Goal: Information Seeking & Learning: Learn about a topic

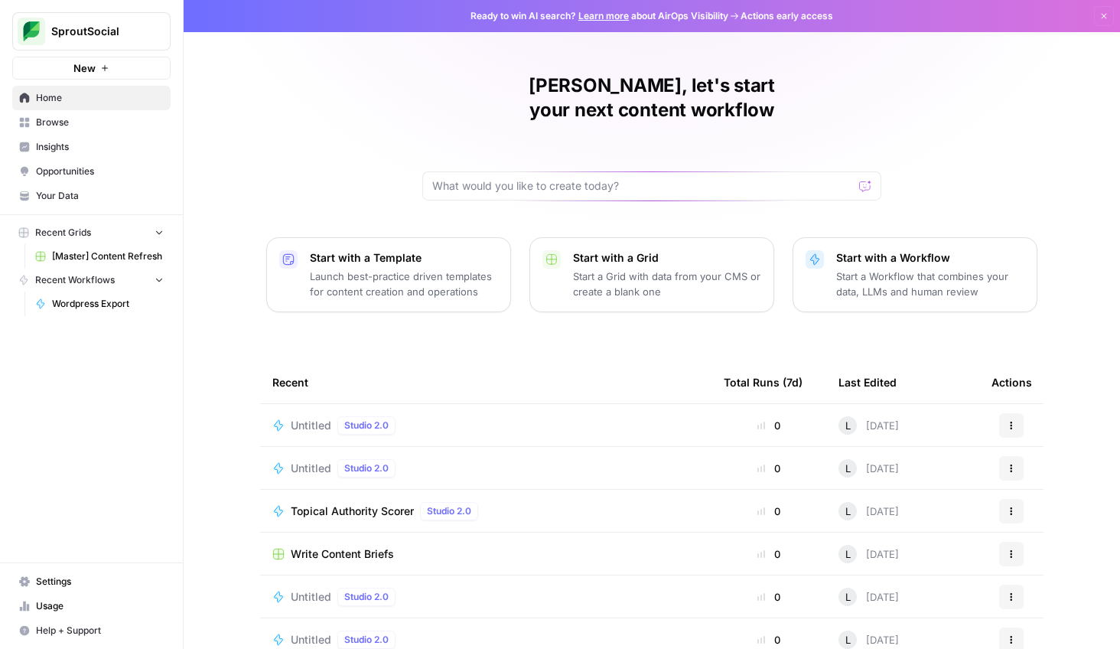
click at [110, 256] on span "[Master] Content Refresh" at bounding box center [108, 256] width 112 height 14
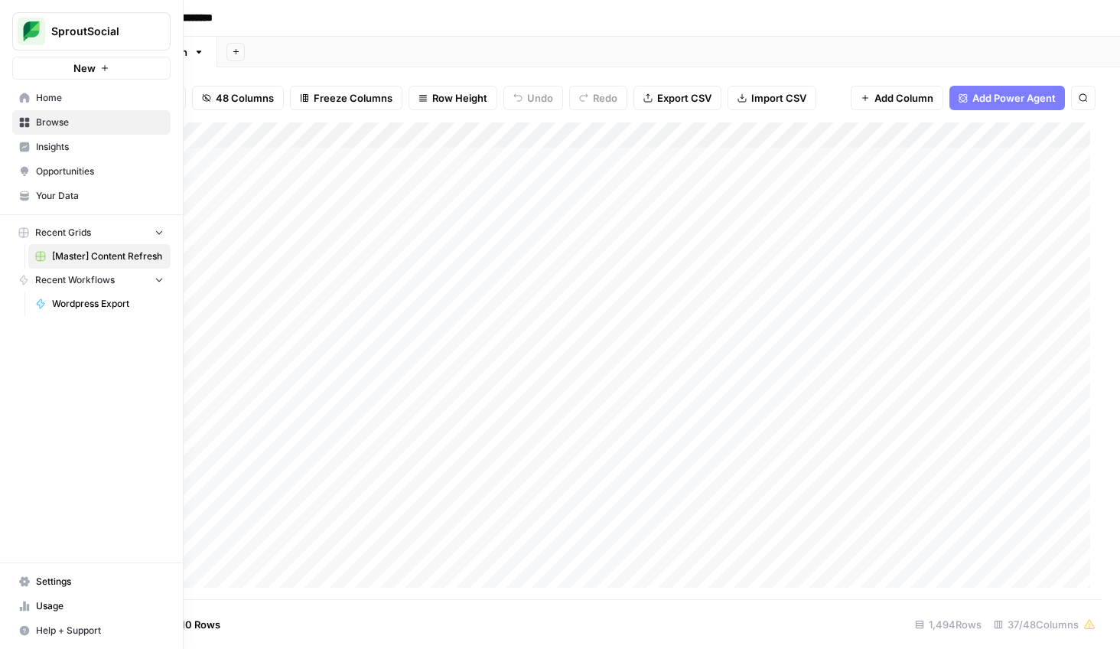
click at [39, 171] on span "Opportunities" at bounding box center [100, 171] width 128 height 14
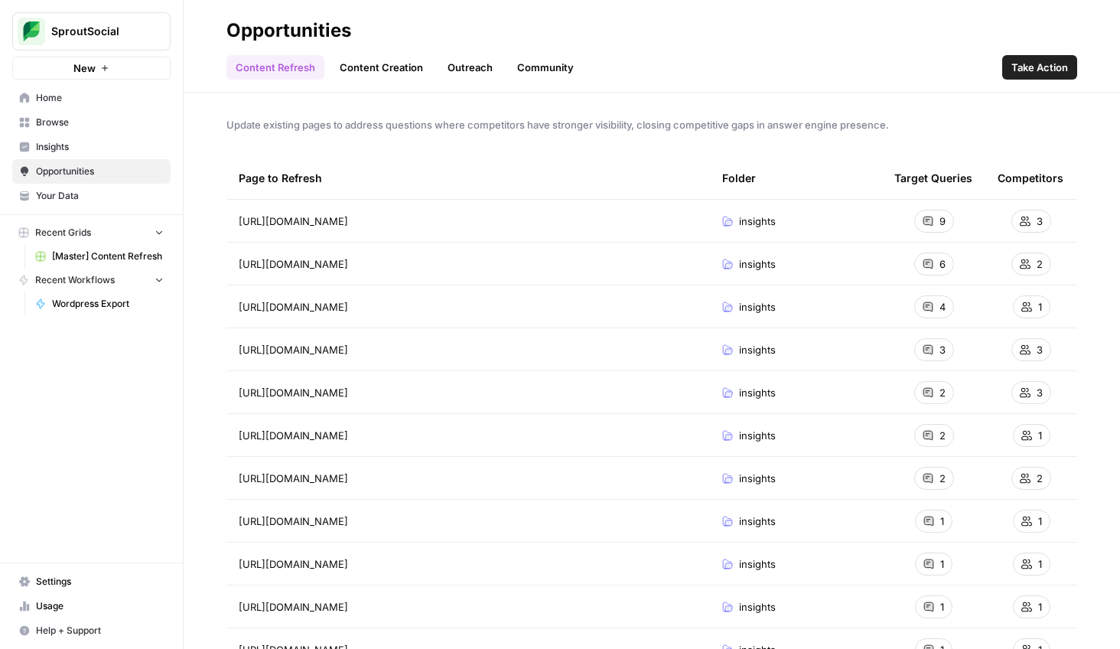
click at [67, 142] on span "Insights" at bounding box center [100, 147] width 128 height 14
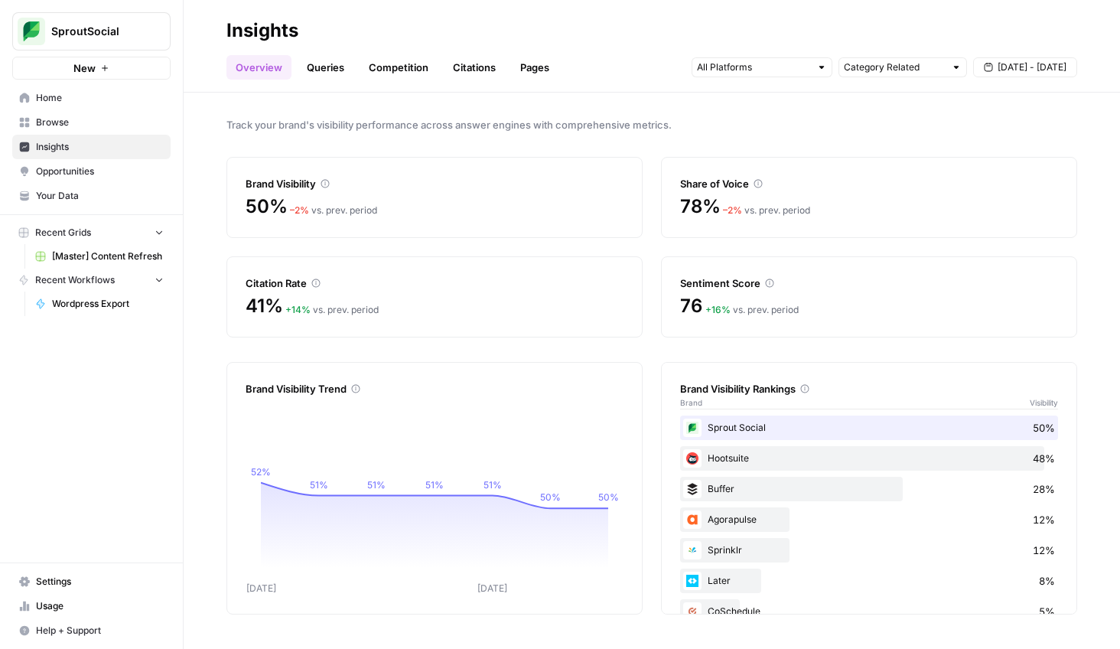
click at [324, 67] on link "Queries" at bounding box center [326, 67] width 56 height 24
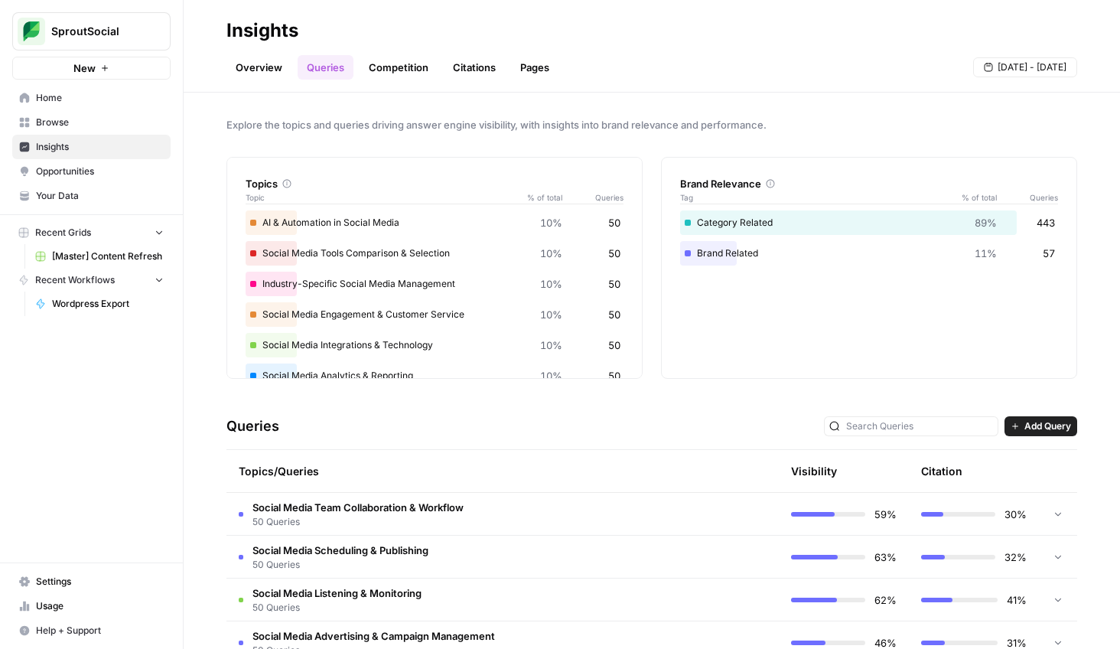
click at [396, 68] on link "Competition" at bounding box center [399, 67] width 78 height 24
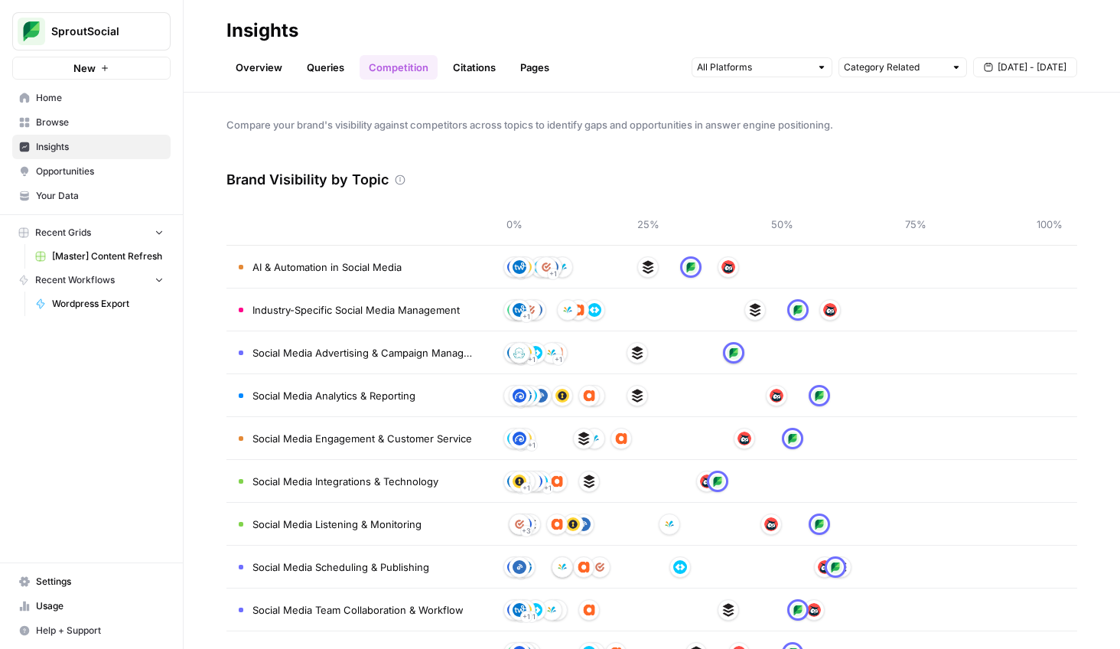
click at [471, 73] on link "Citations" at bounding box center [474, 67] width 61 height 24
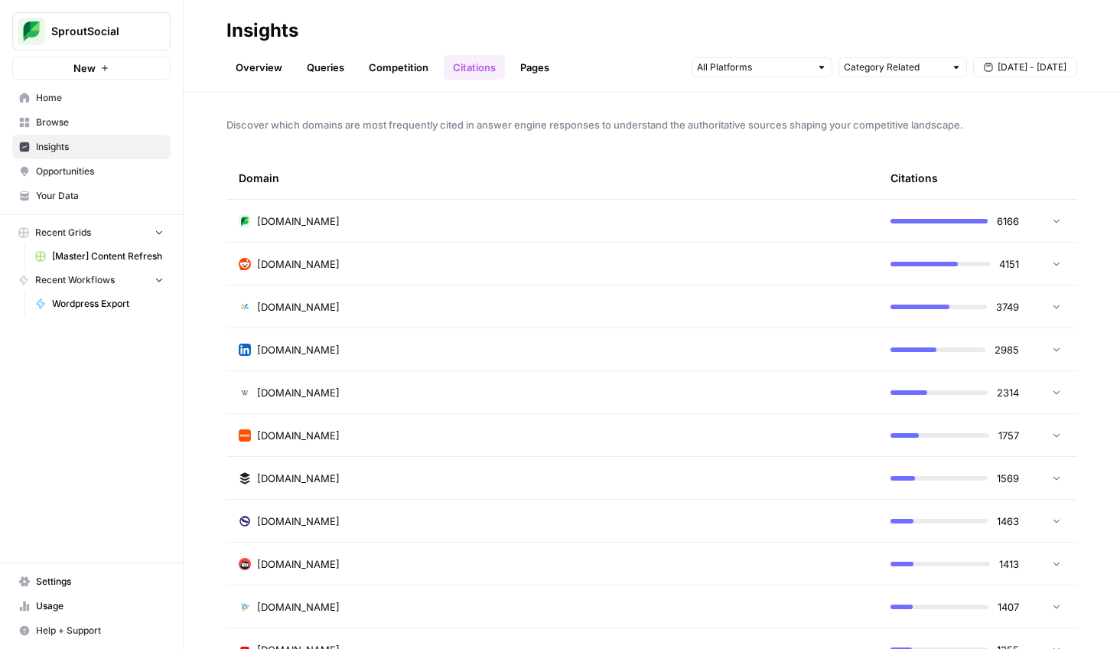
click at [1051, 262] on icon at bounding box center [1056, 263] width 11 height 11
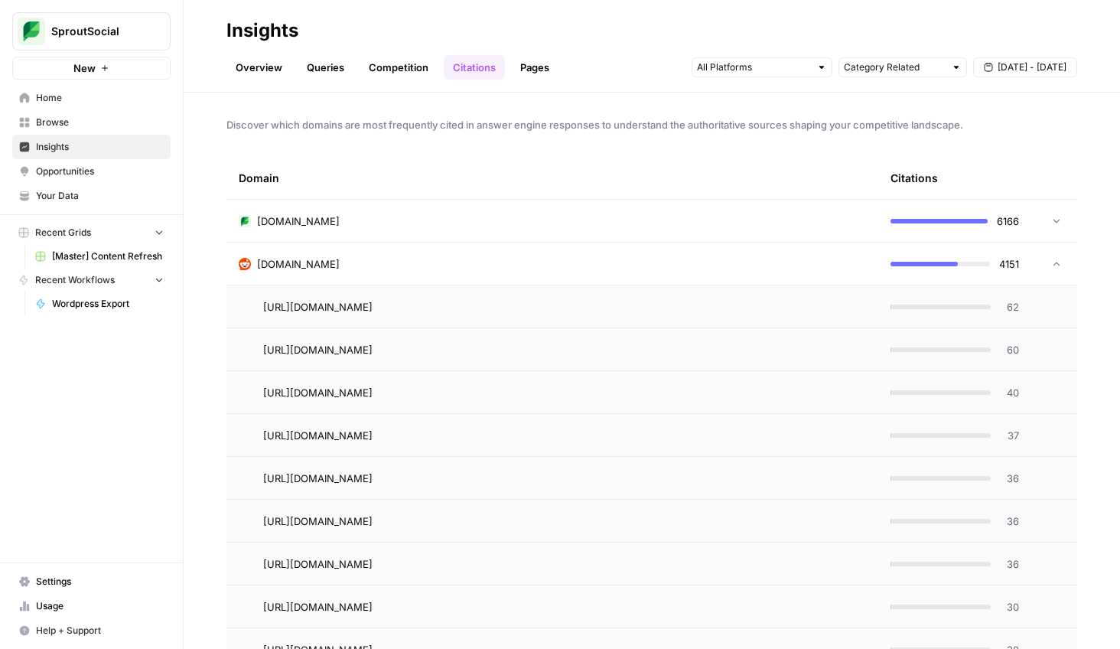
click at [1054, 262] on icon at bounding box center [1057, 264] width 6 height 4
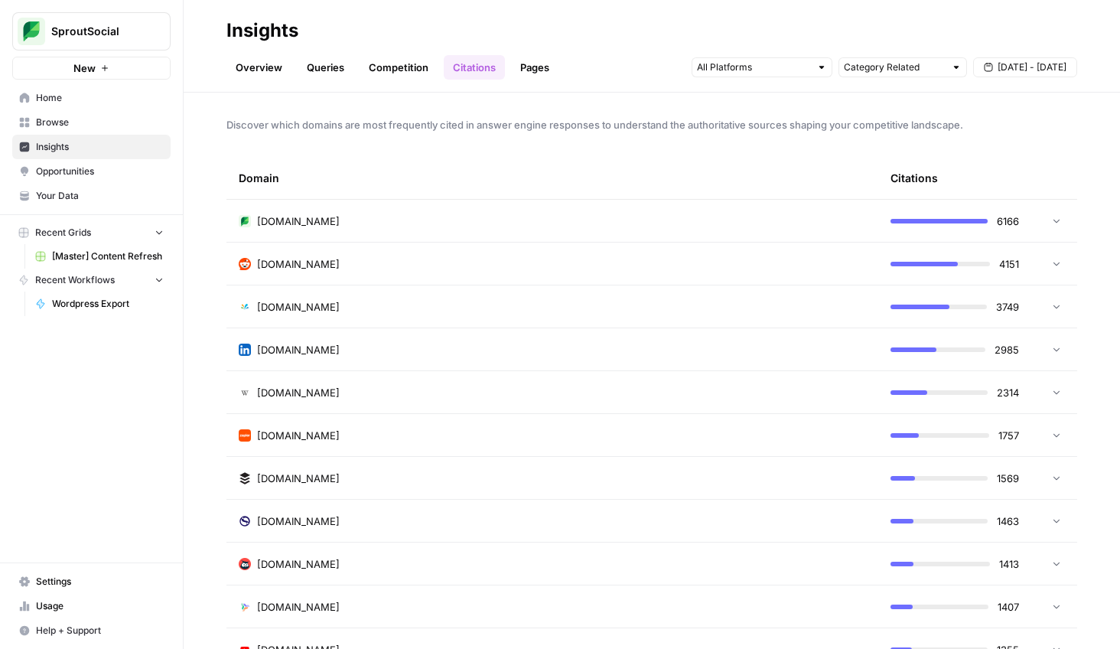
click at [541, 58] on link "Pages" at bounding box center [534, 67] width 47 height 24
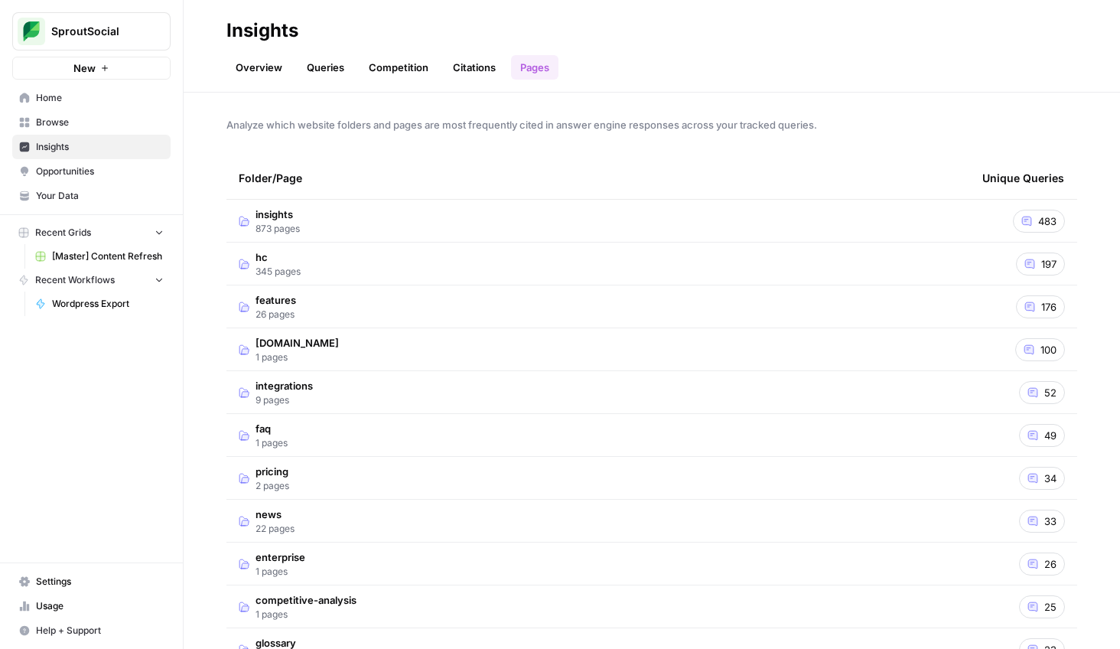
click at [314, 62] on link "Queries" at bounding box center [326, 67] width 56 height 24
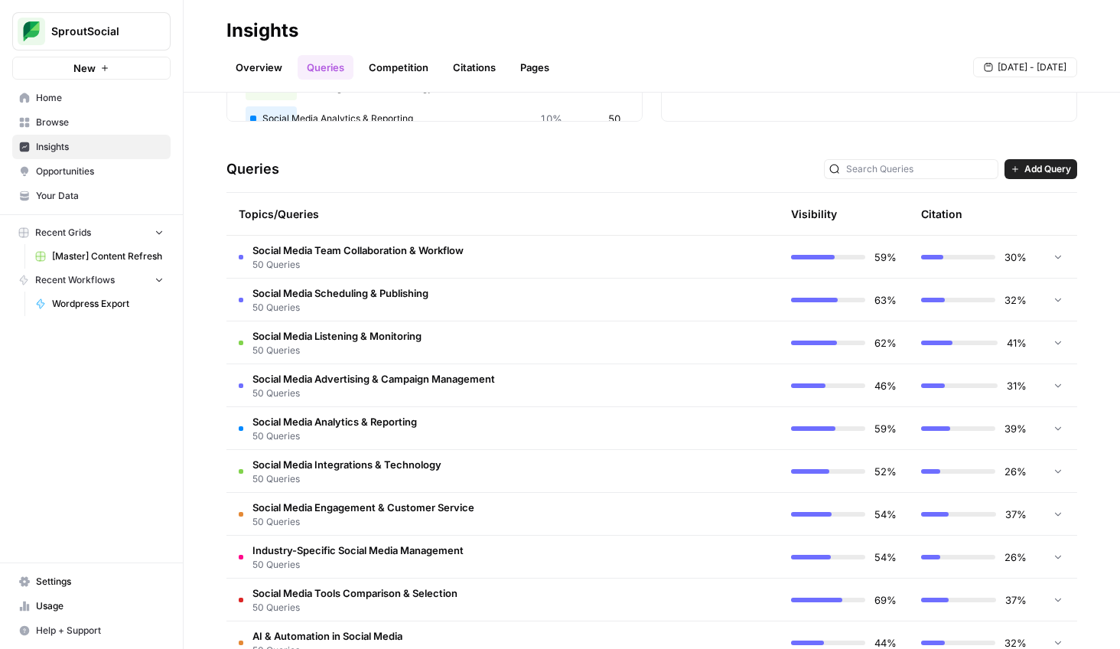
scroll to position [258, 0]
click at [428, 68] on link "Competition" at bounding box center [399, 67] width 78 height 24
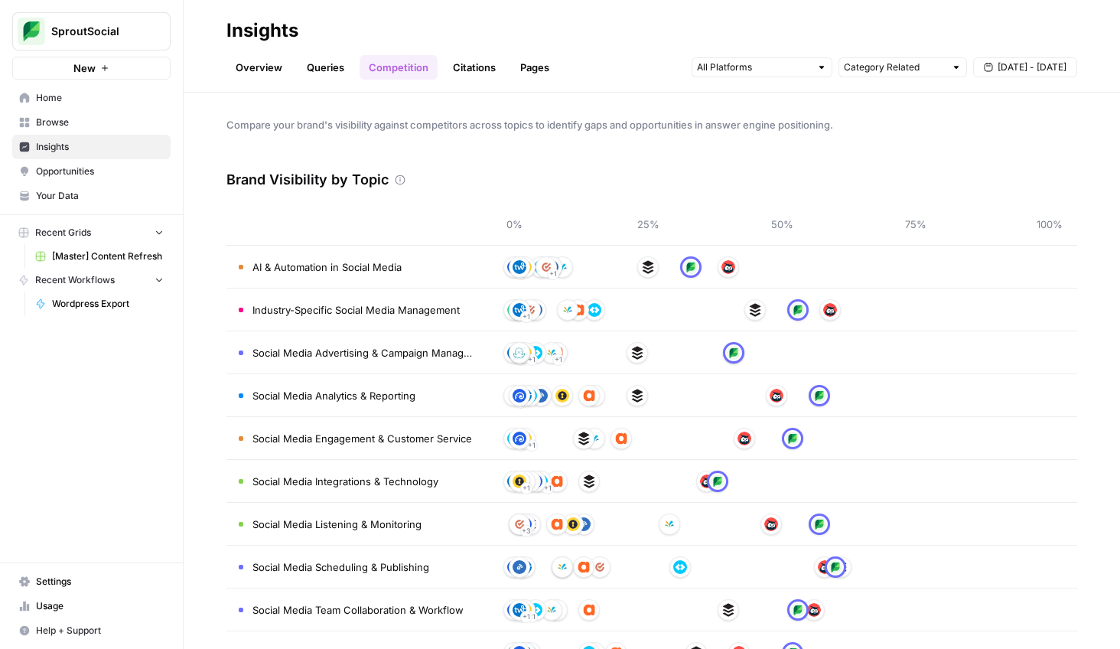
scroll to position [50, 0]
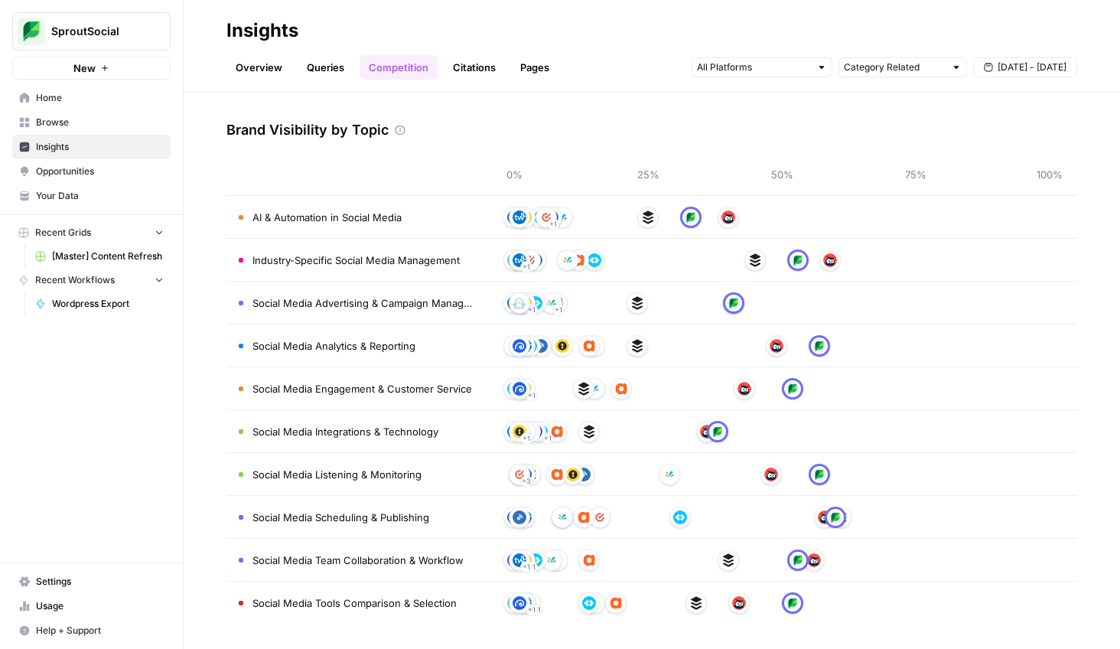
click at [258, 82] on header "Insights Overview Queries Competition Citations Pages Category Related [DATE] -…" at bounding box center [652, 46] width 936 height 93
click at [258, 73] on link "Overview" at bounding box center [258, 67] width 65 height 24
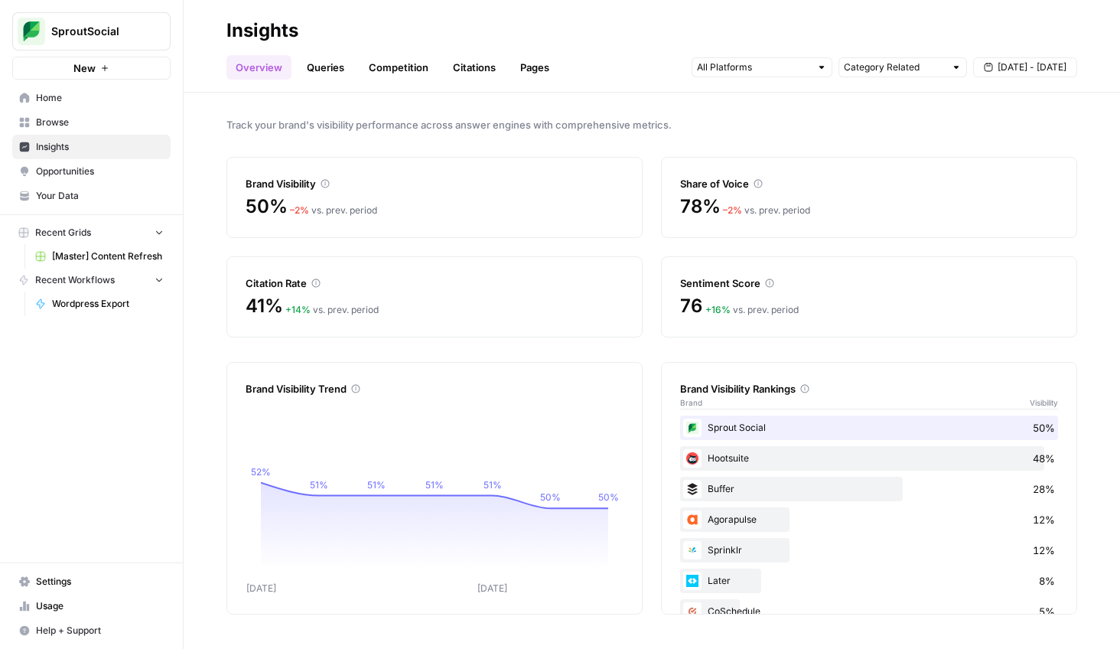
click at [407, 60] on link "Competition" at bounding box center [399, 67] width 78 height 24
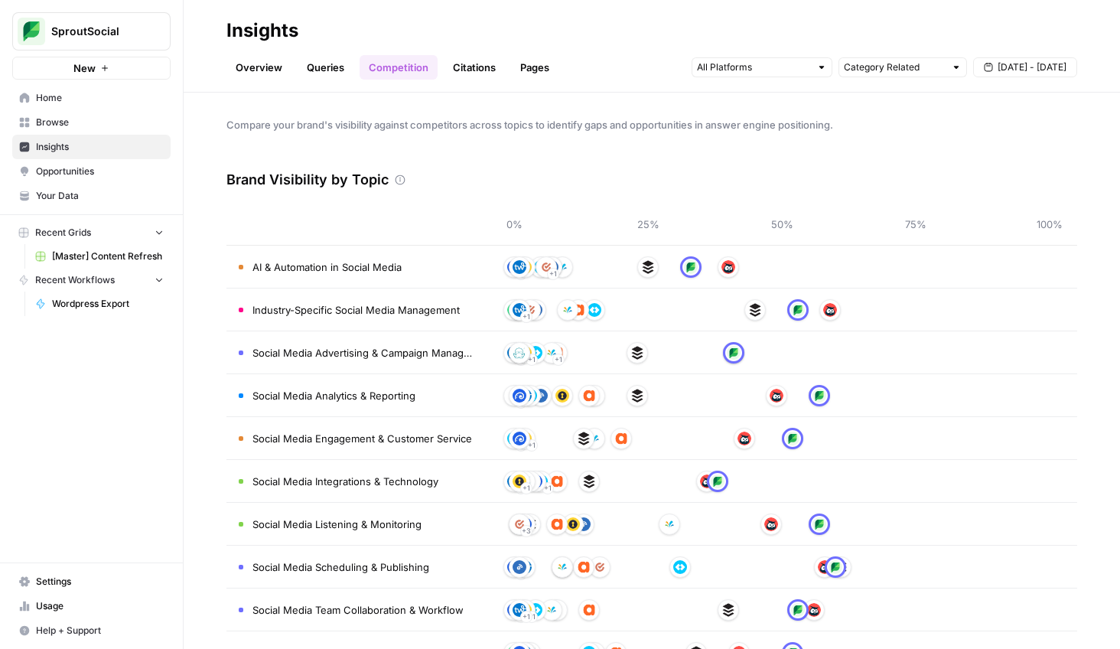
click at [479, 67] on link "Citations" at bounding box center [474, 67] width 61 height 24
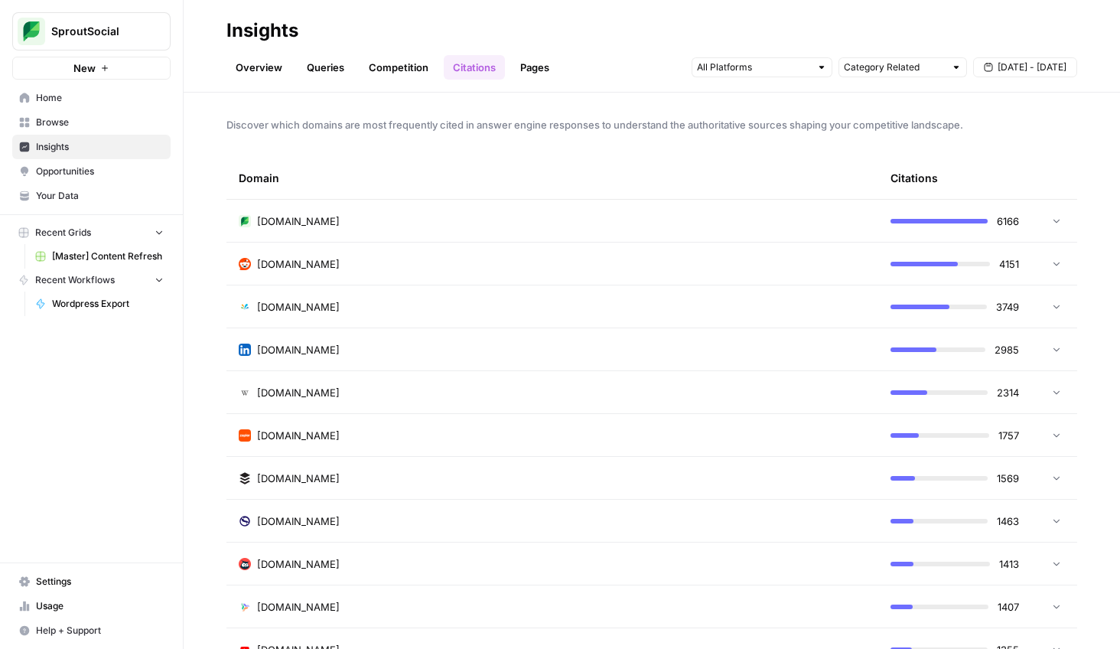
click at [934, 78] on div "Category Related [DATE] - [DATE]" at bounding box center [885, 67] width 386 height 24
click at [937, 73] on input "text" at bounding box center [894, 67] width 101 height 15
type input "Category Related"
click at [782, 106] on div "Discover which domains are most frequently cited in answer engine responses to …" at bounding box center [652, 371] width 936 height 556
click at [810, 67] on div at bounding box center [762, 67] width 141 height 20
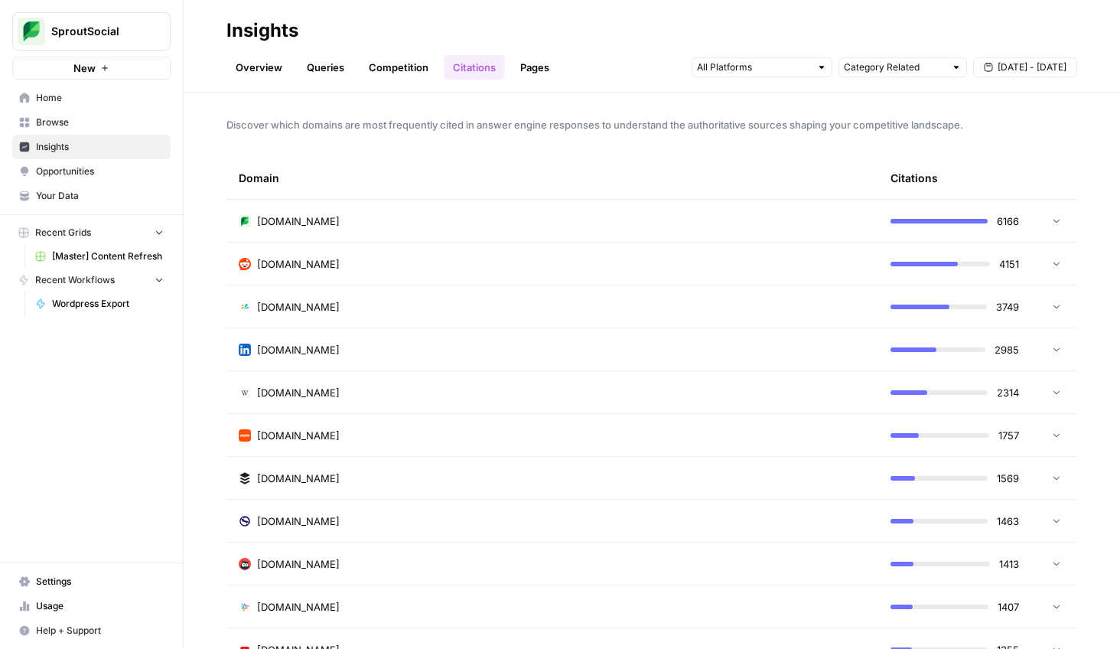
click at [941, 124] on span "Discover which domains are most frequently cited in answer engine responses to …" at bounding box center [651, 124] width 851 height 15
click at [928, 70] on input "text" at bounding box center [894, 67] width 101 height 15
click at [905, 121] on span "Brand Related" at bounding box center [900, 122] width 96 height 15
type input "Brand Related"
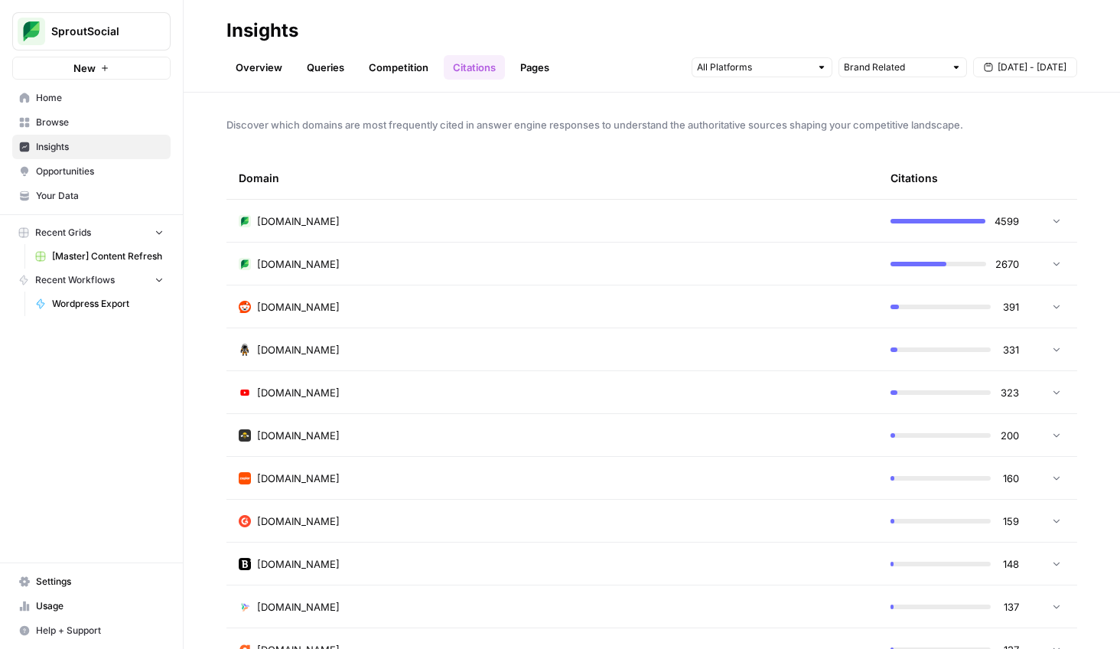
click at [1044, 303] on div at bounding box center [1053, 306] width 18 height 11
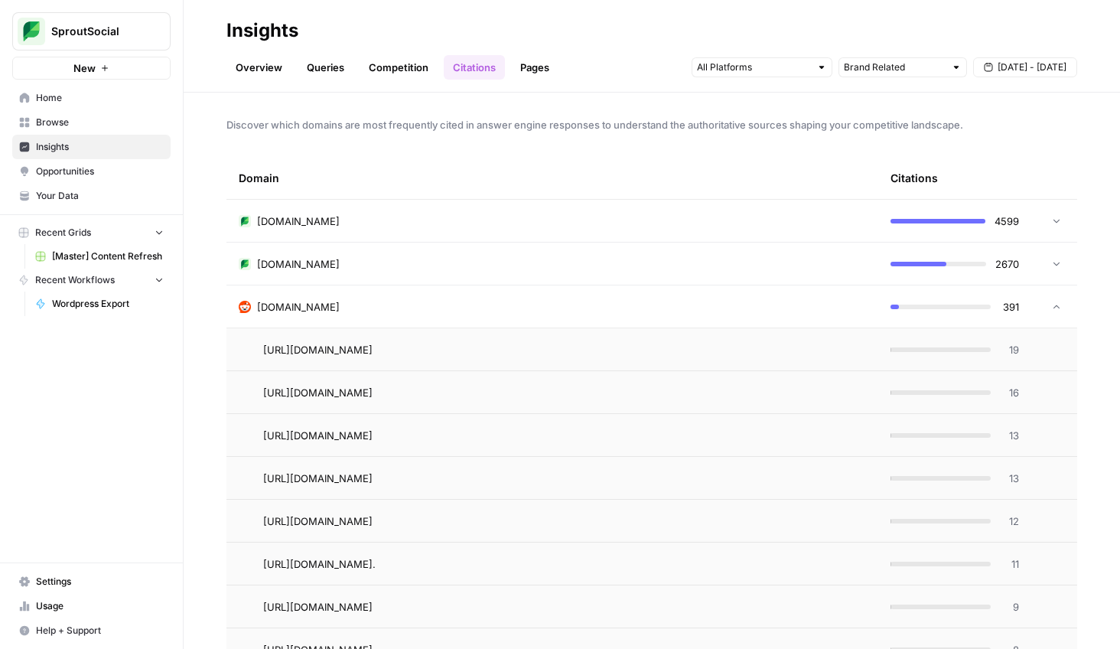
click at [1051, 312] on icon at bounding box center [1056, 306] width 11 height 11
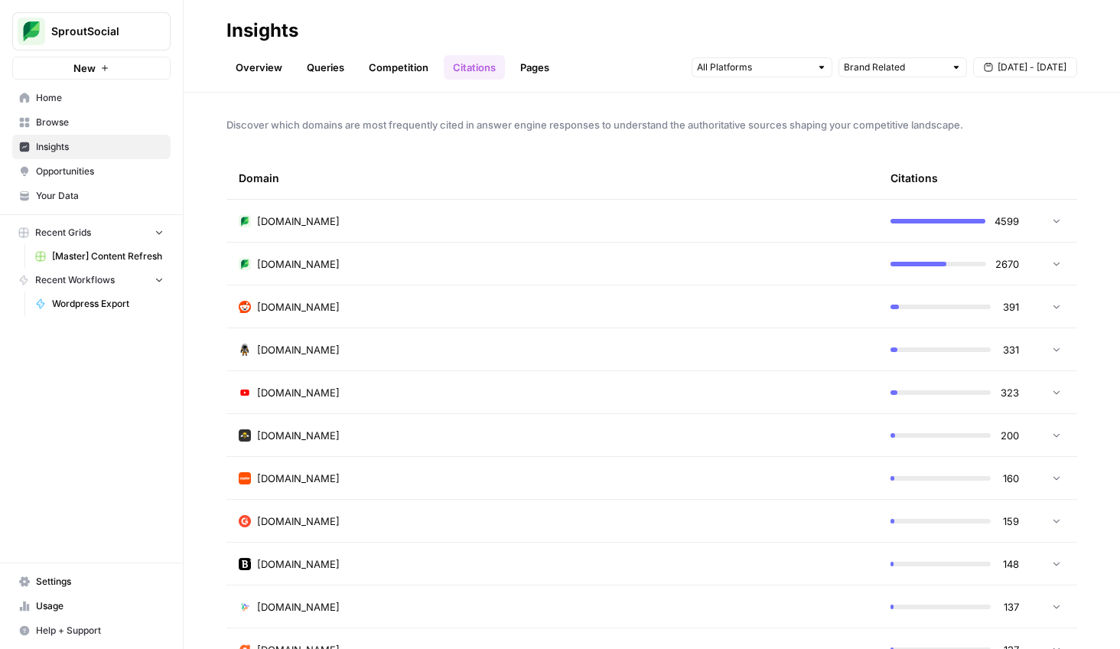
click at [1051, 396] on icon at bounding box center [1056, 391] width 11 height 11
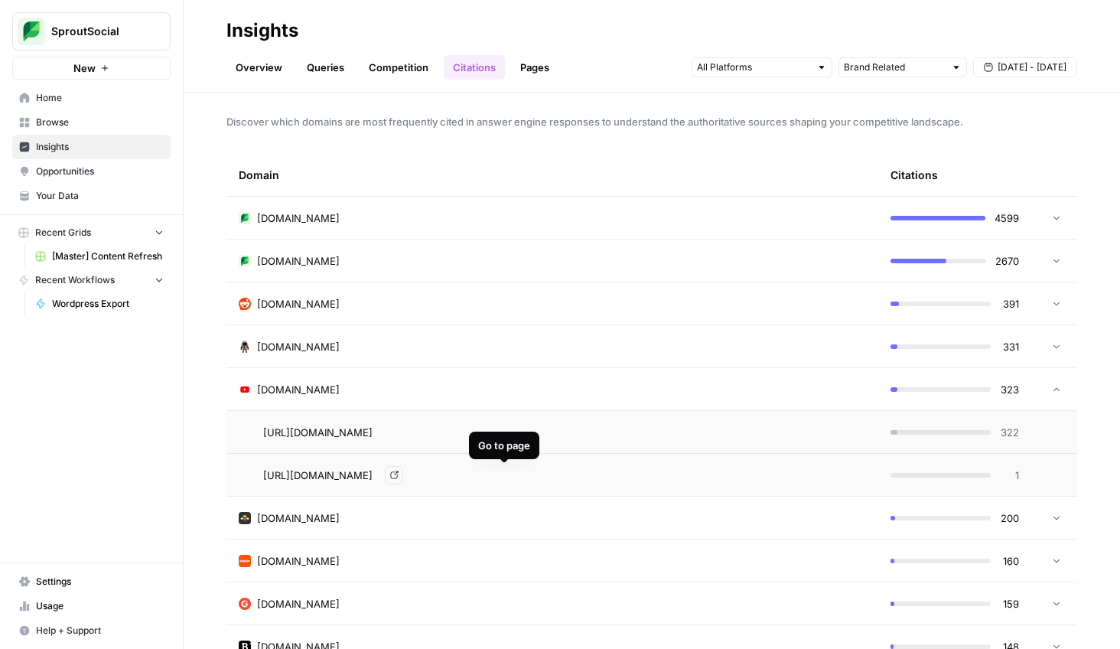
click at [399, 476] on icon "Go to page https://www.youtube.com/shorts/7jT3OSvgtk0" at bounding box center [394, 475] width 8 height 8
click at [397, 70] on link "Competition" at bounding box center [399, 67] width 78 height 24
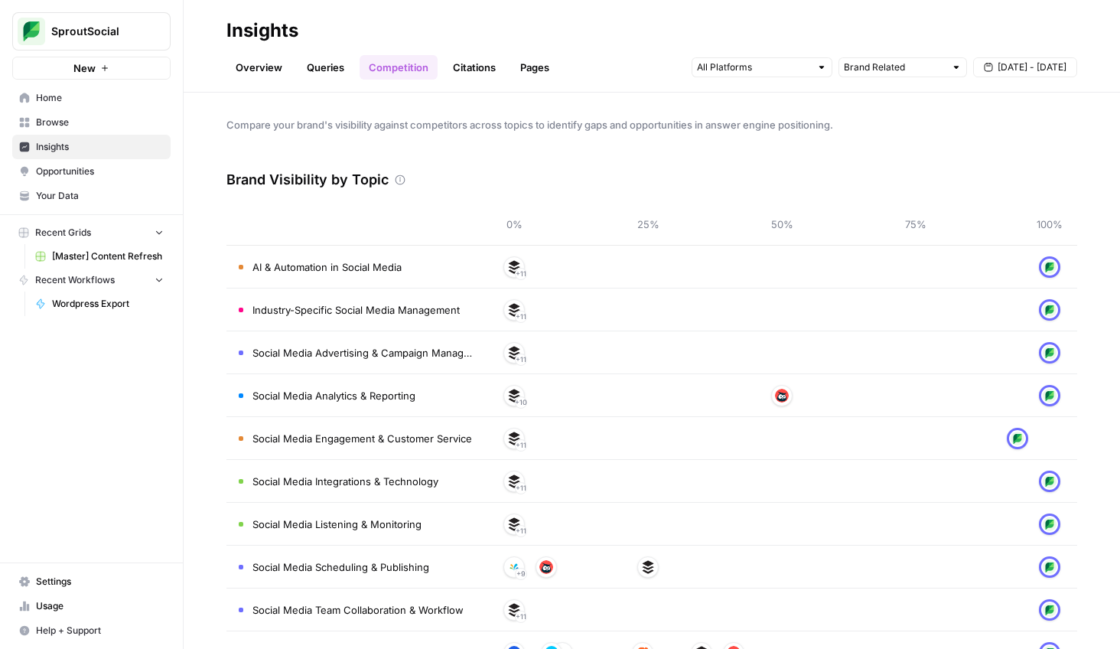
click at [318, 66] on link "Queries" at bounding box center [326, 67] width 56 height 24
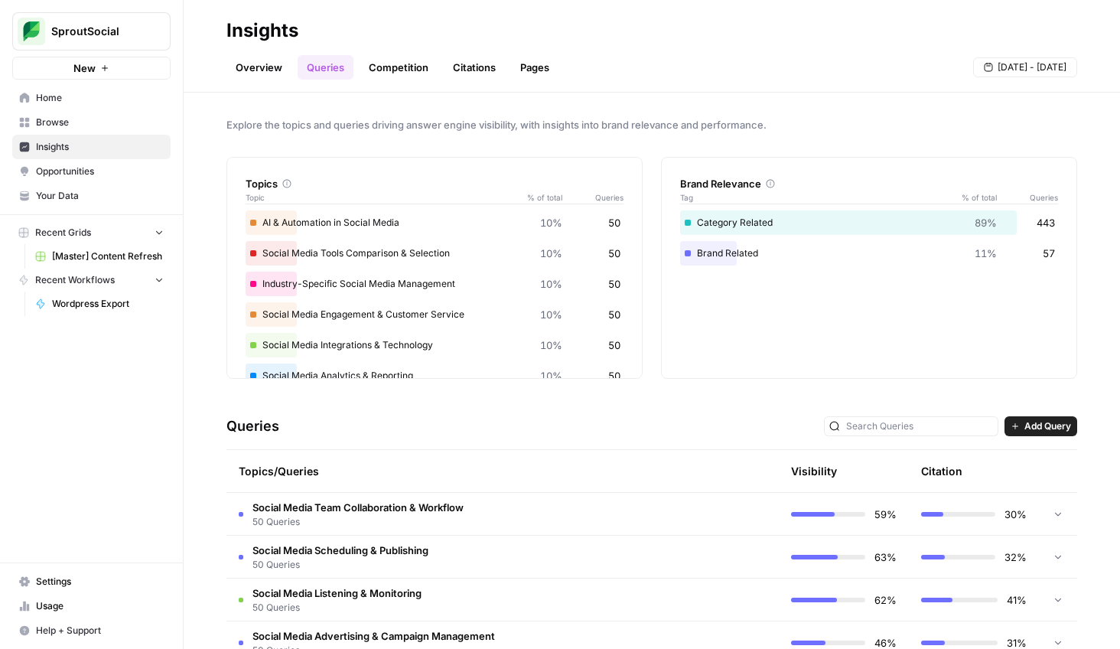
click at [267, 64] on link "Overview" at bounding box center [258, 67] width 65 height 24
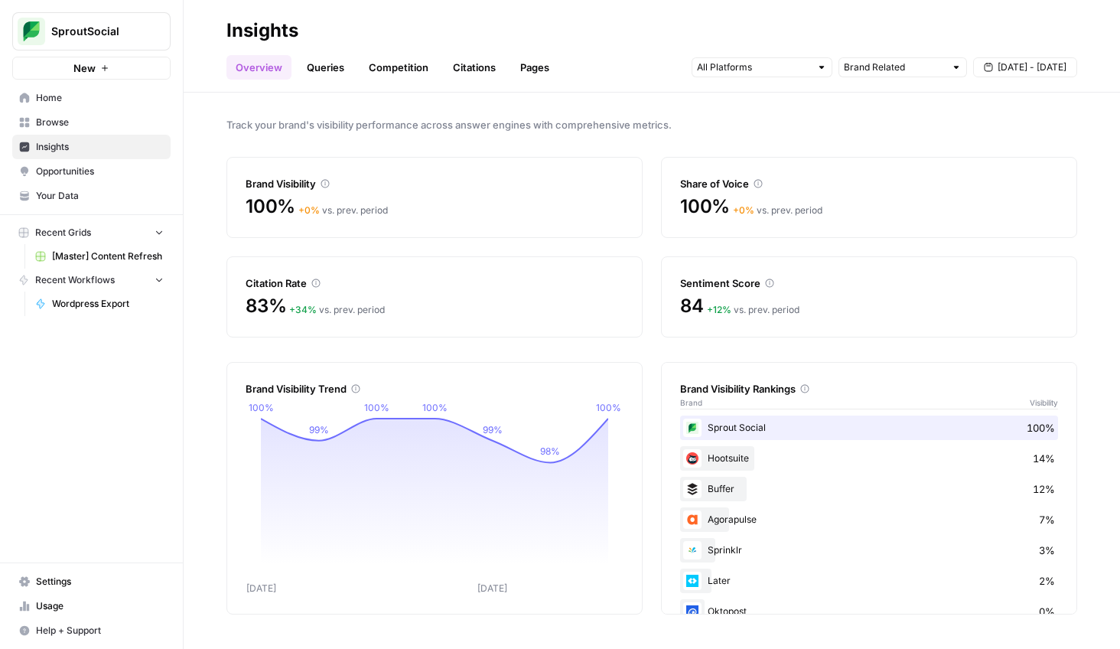
click at [325, 67] on link "Queries" at bounding box center [326, 67] width 56 height 24
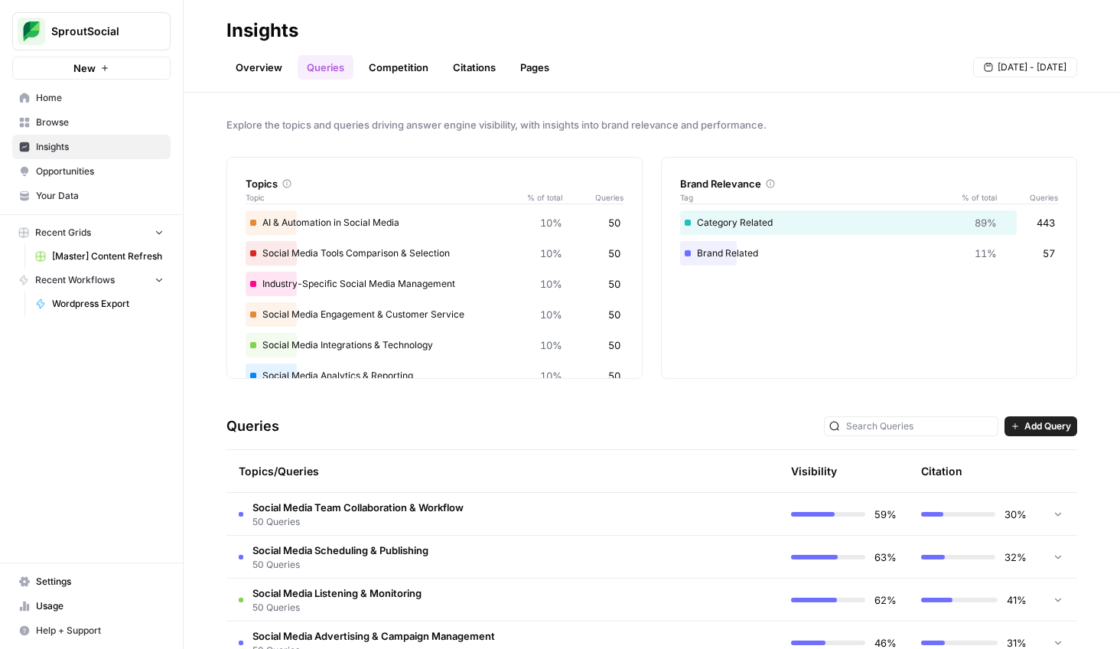
click at [246, 65] on link "Overview" at bounding box center [258, 67] width 65 height 24
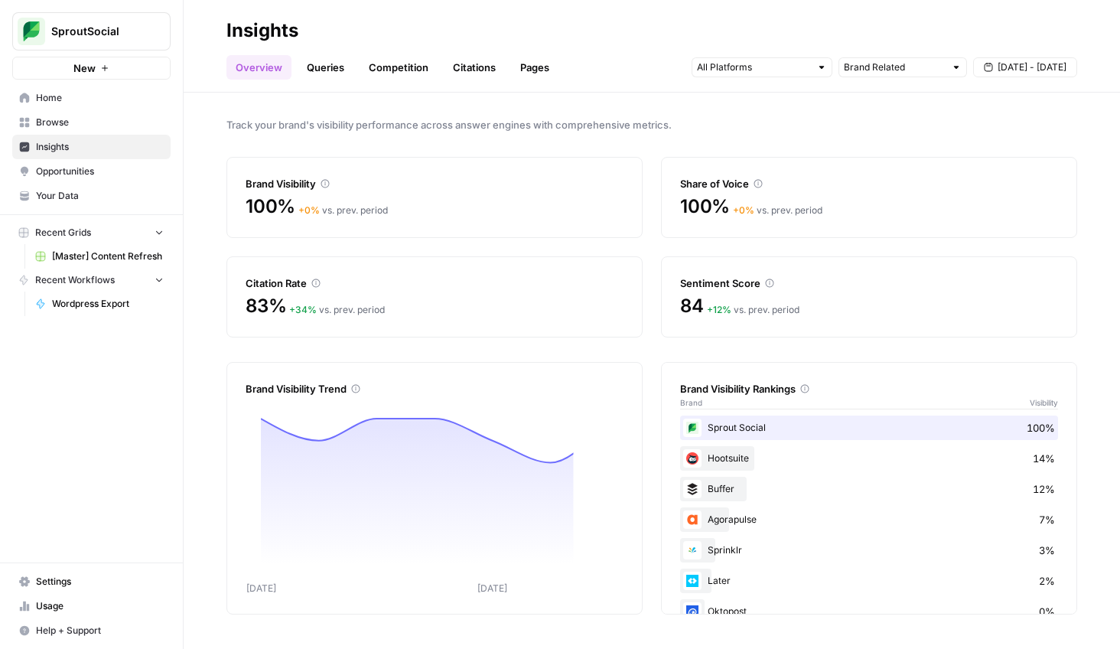
click at [408, 73] on link "Competition" at bounding box center [399, 67] width 78 height 24
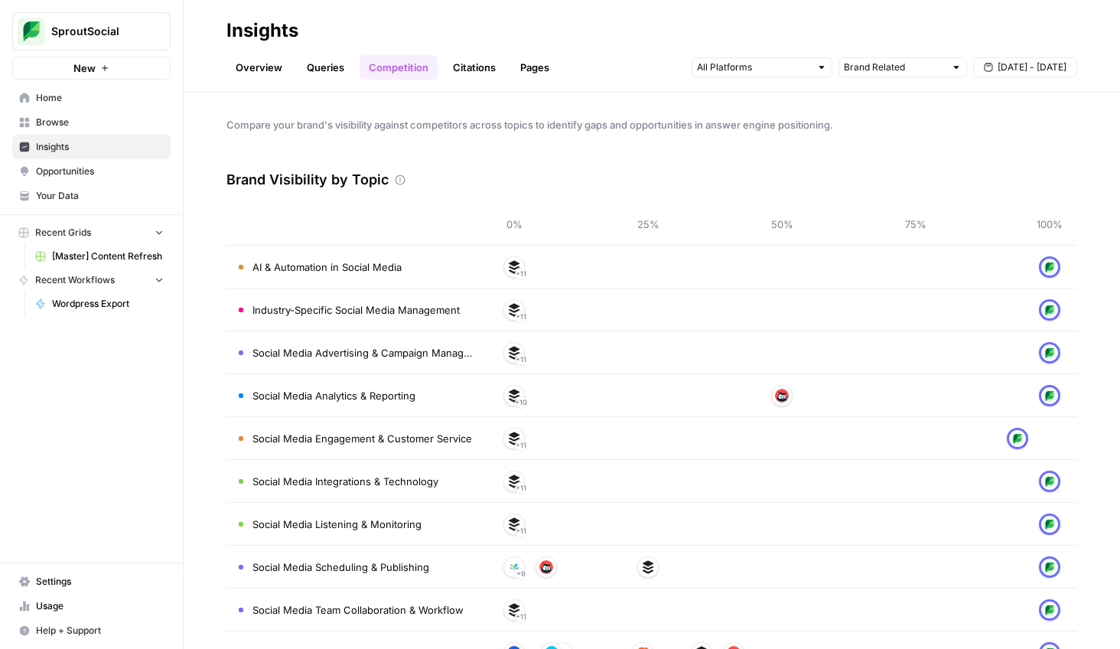
click at [280, 75] on link "Overview" at bounding box center [258, 67] width 65 height 24
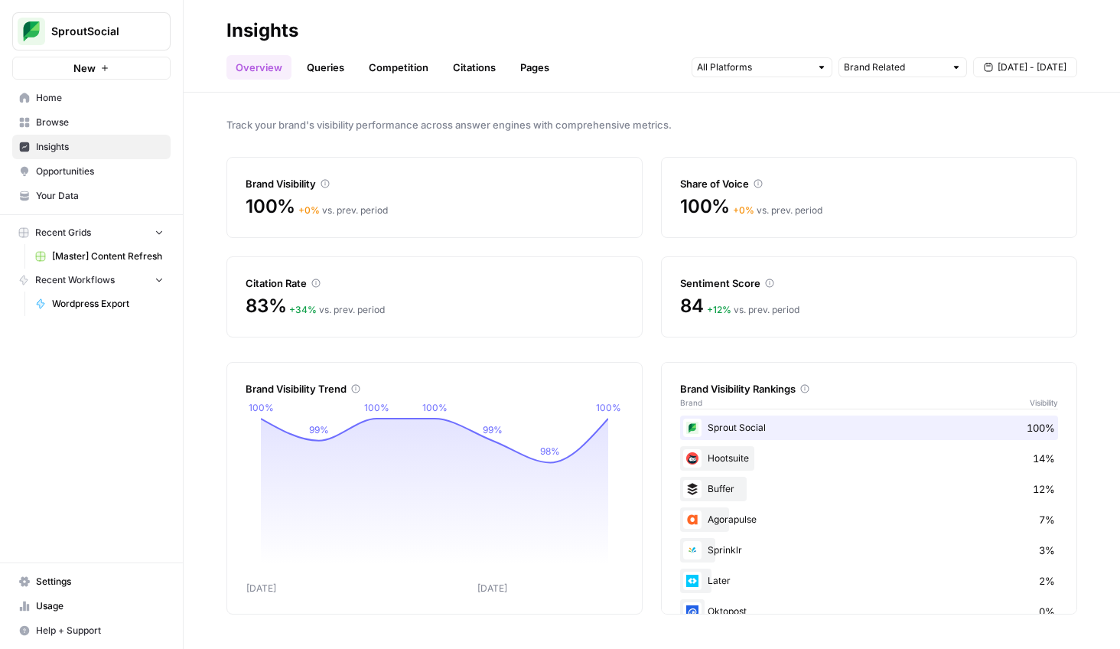
click at [947, 66] on div "Brand Related" at bounding box center [903, 67] width 129 height 20
click at [862, 107] on span "All Queries" at bounding box center [900, 100] width 96 height 15
type input "All Queries"
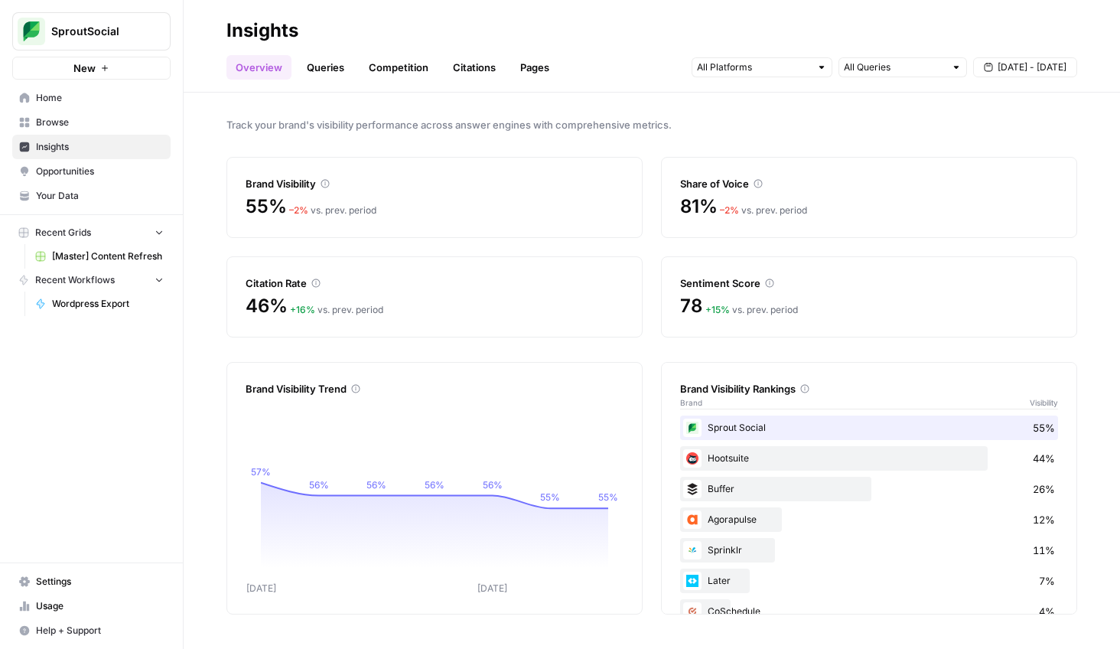
click at [480, 68] on link "Citations" at bounding box center [474, 67] width 61 height 24
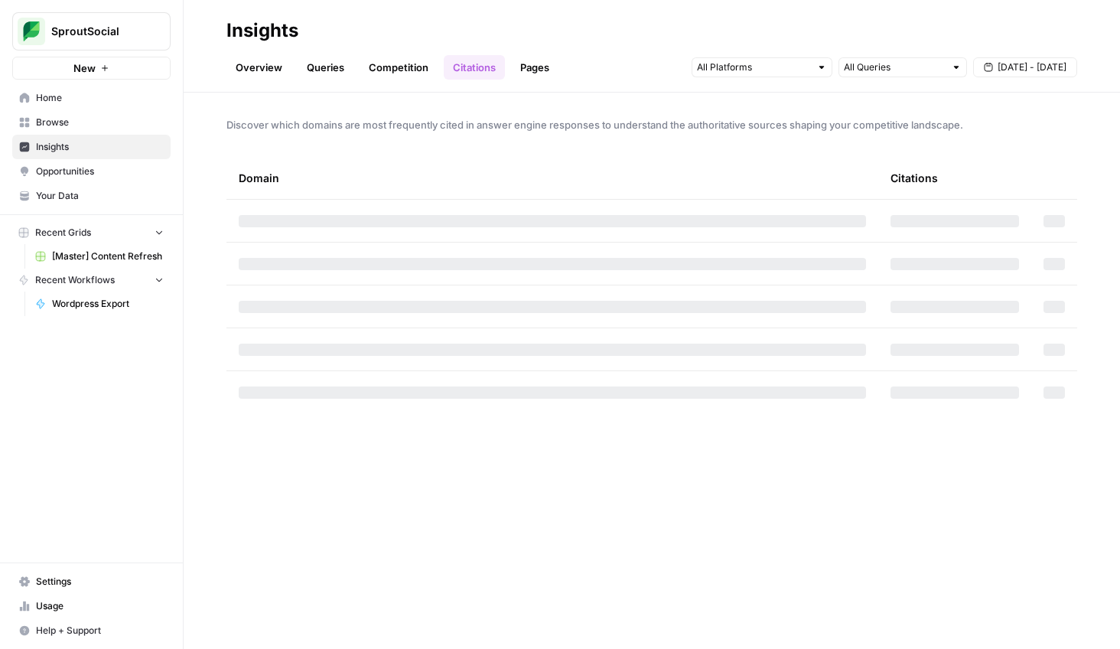
click at [916, 78] on div "All Queries [DATE] - [DATE]" at bounding box center [885, 67] width 386 height 24
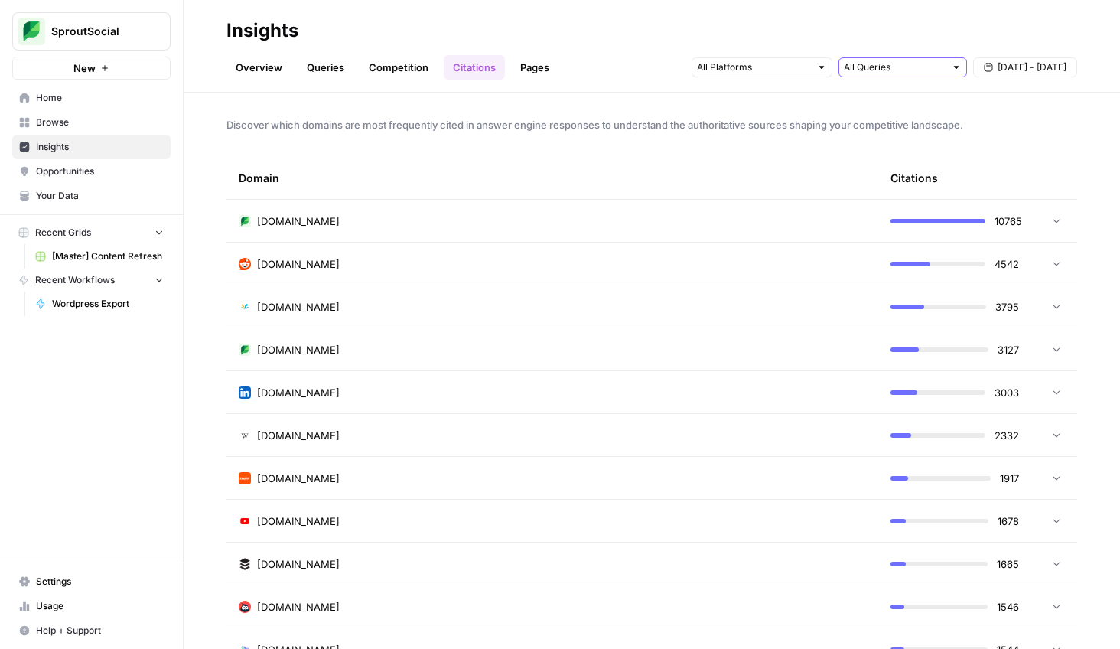
click at [918, 64] on input "text" at bounding box center [894, 67] width 101 height 15
type input "All Queries"
click at [913, 34] on h2 "Insights" at bounding box center [651, 30] width 851 height 24
click at [783, 70] on input "text" at bounding box center [753, 67] width 113 height 15
click at [799, 28] on h2 "Insights" at bounding box center [651, 30] width 851 height 24
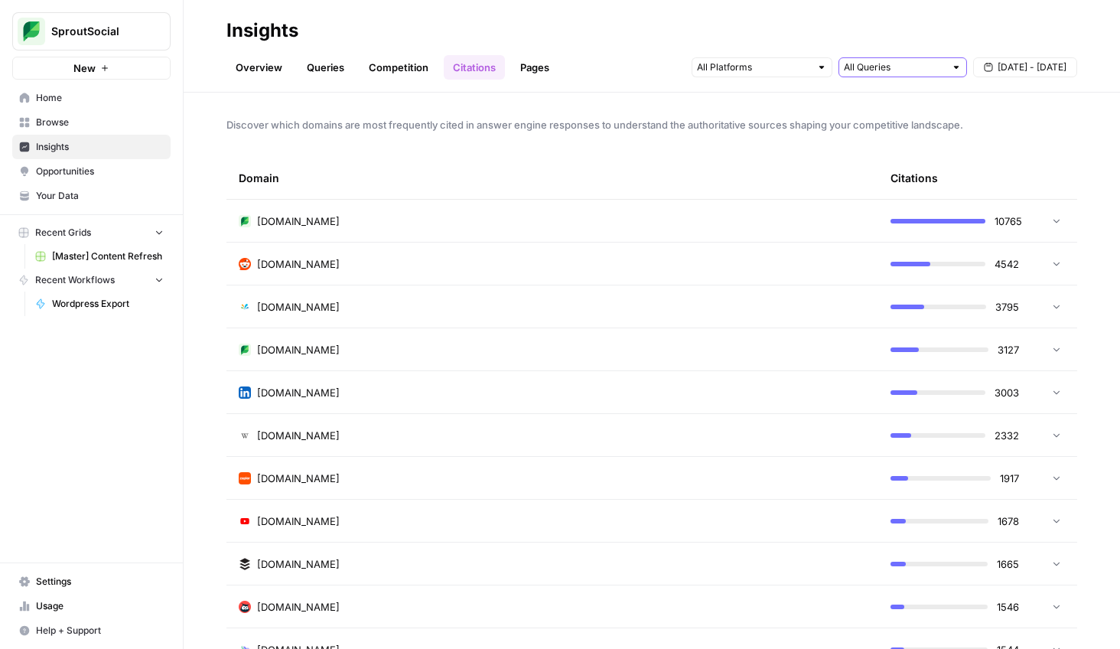
click at [942, 70] on input "All Queries" at bounding box center [894, 67] width 101 height 15
click at [942, 70] on input "text" at bounding box center [894, 67] width 101 height 15
type input "All Queries"
click at [982, 96] on div "Discover which domains are most frequently cited in answer engine responses to …" at bounding box center [652, 371] width 936 height 556
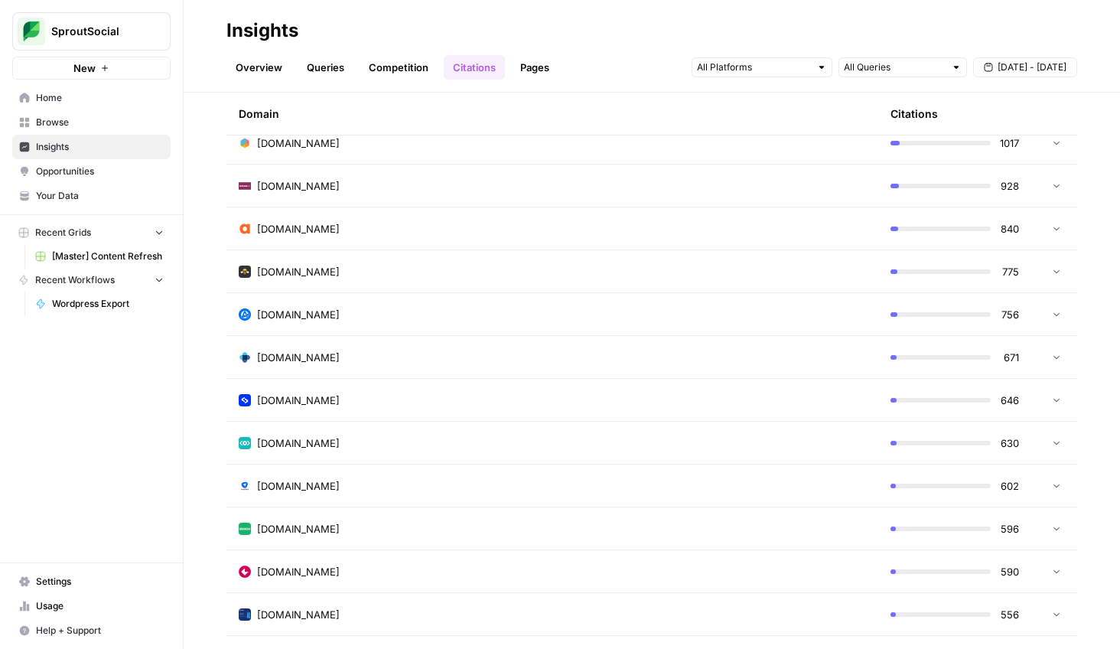
scroll to position [580, 0]
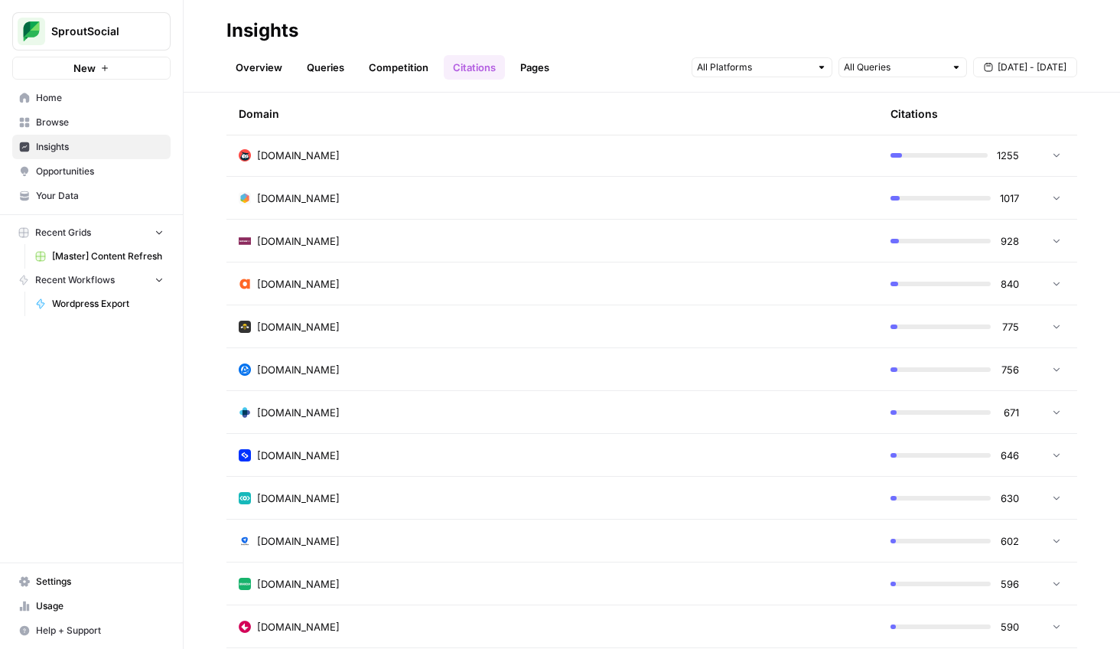
click at [820, 70] on div at bounding box center [821, 67] width 11 height 11
click at [836, 37] on h2 "Insights" at bounding box center [651, 30] width 851 height 24
click at [910, 83] on header "Insights Overview Queries Competition Citations Pages All Queries [DATE] - [DAT…" at bounding box center [652, 46] width 936 height 93
click at [921, 61] on input "text" at bounding box center [894, 67] width 101 height 15
type input "All Queries"
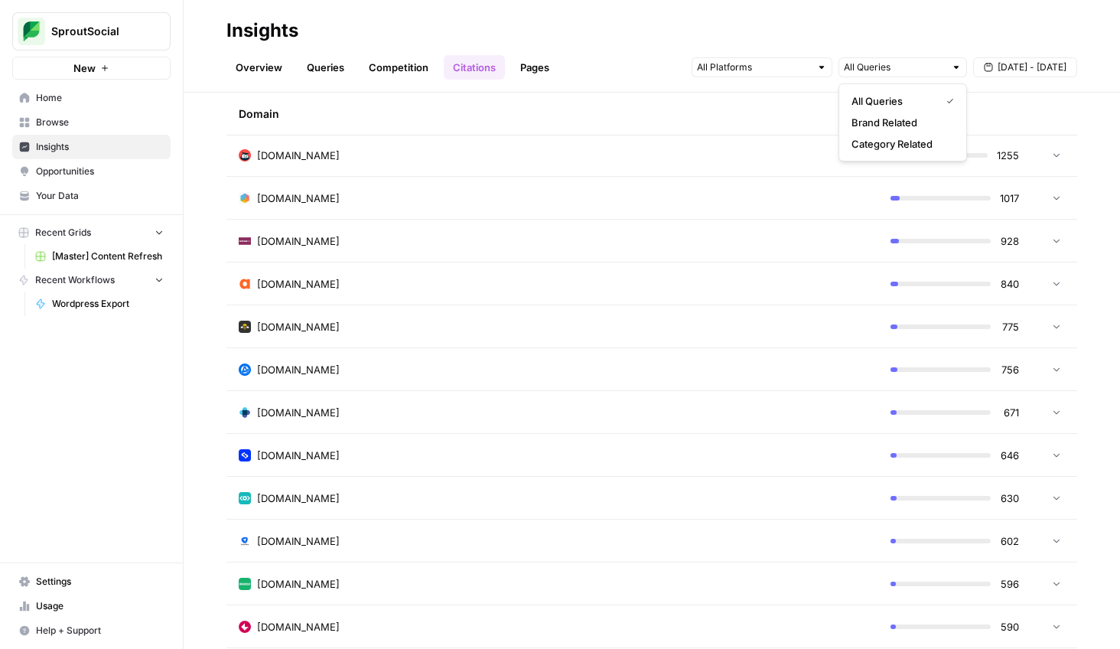
click at [925, 31] on h2 "Insights" at bounding box center [651, 30] width 851 height 24
click at [271, 71] on link "Overview" at bounding box center [258, 67] width 65 height 24
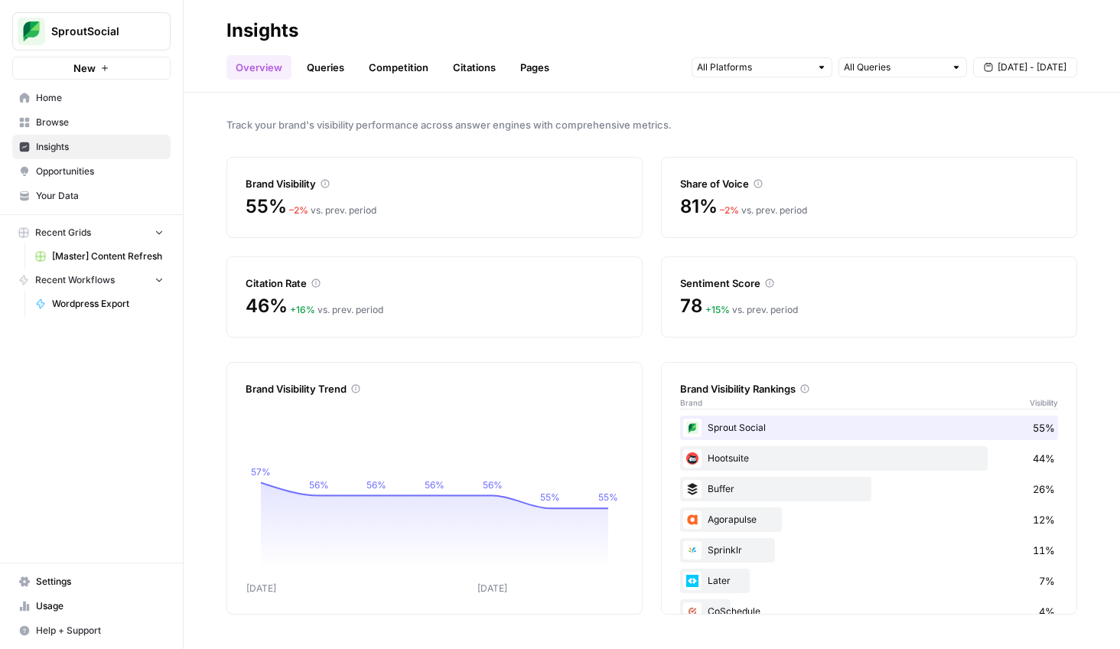
click at [107, 172] on span "Opportunities" at bounding box center [100, 171] width 128 height 14
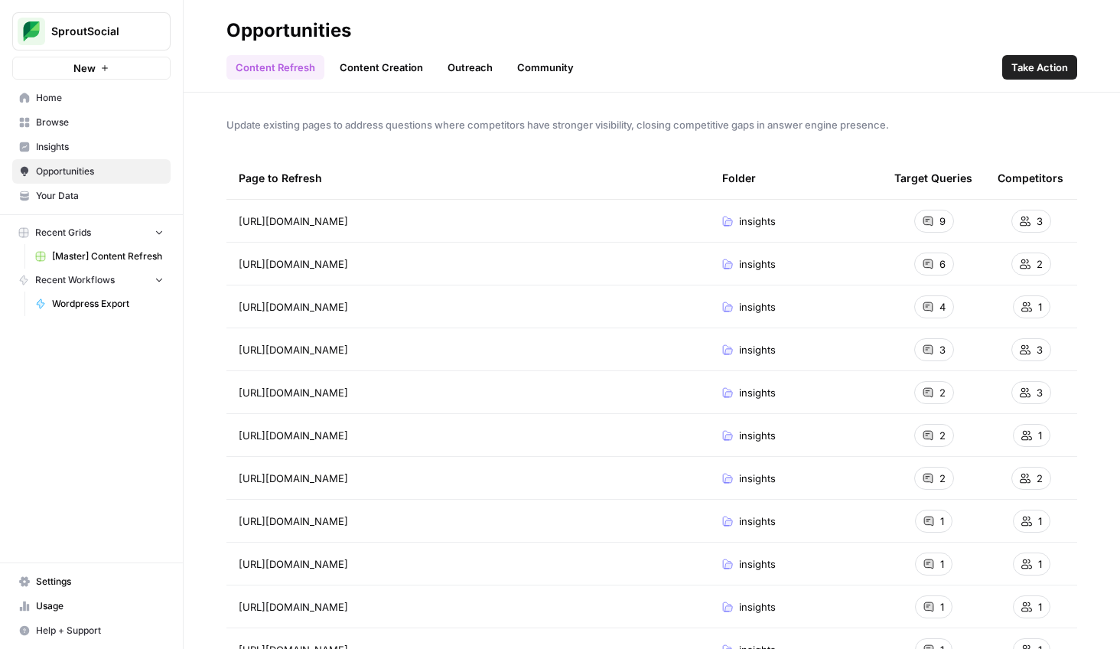
click at [399, 72] on link "Content Creation" at bounding box center [382, 67] width 102 height 24
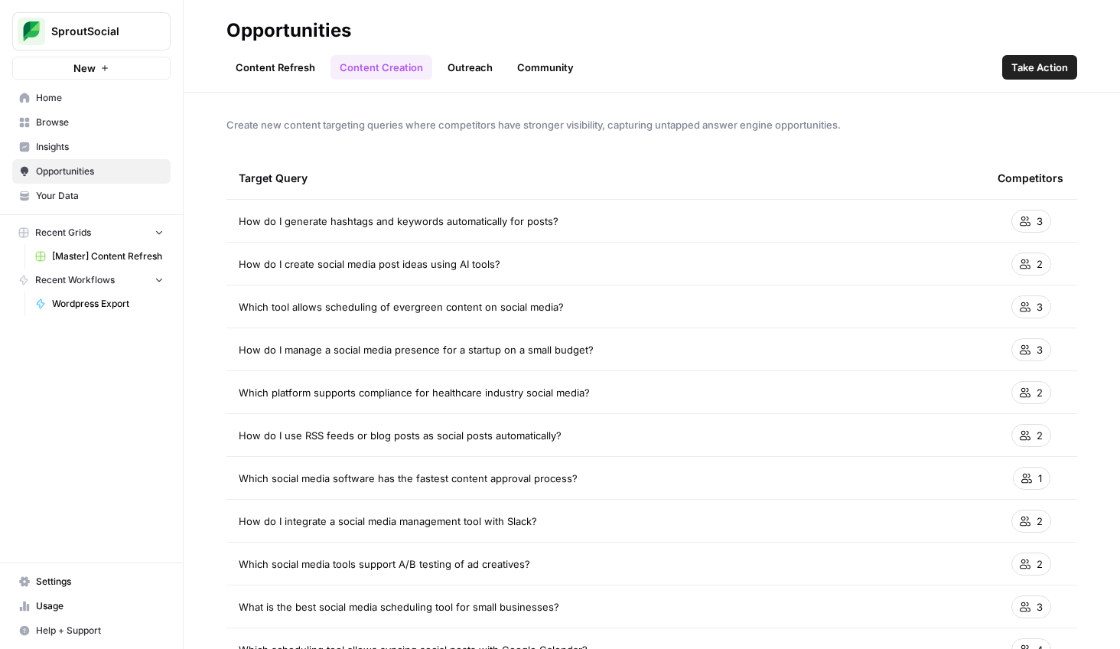
click at [497, 70] on link "Outreach" at bounding box center [470, 67] width 64 height 24
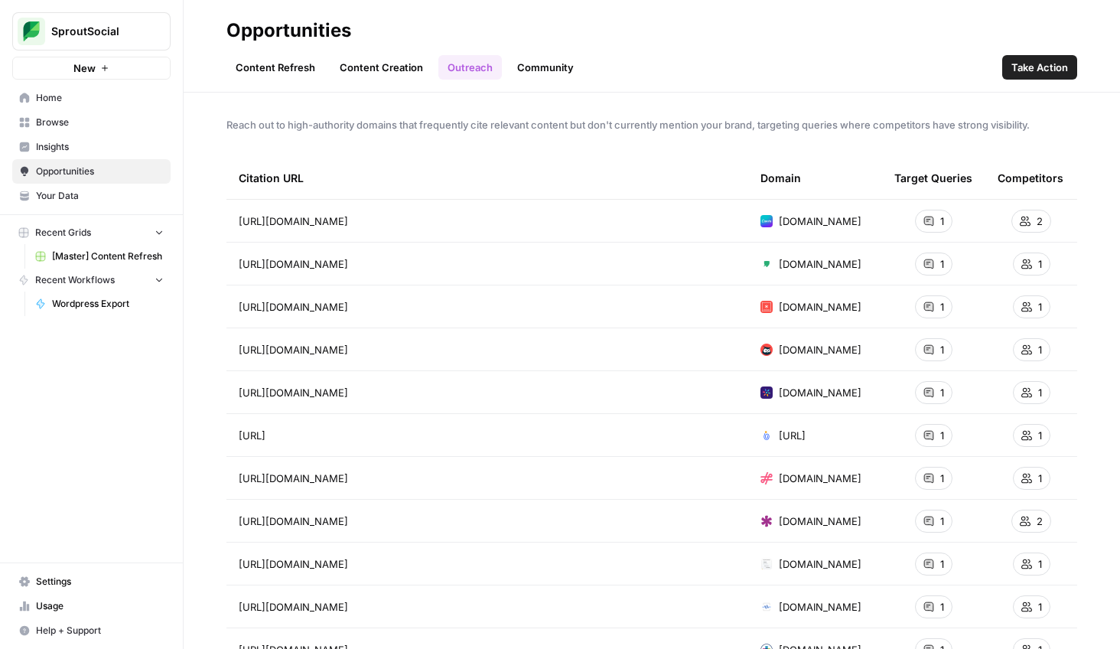
click at [548, 67] on link "Community" at bounding box center [545, 67] width 75 height 24
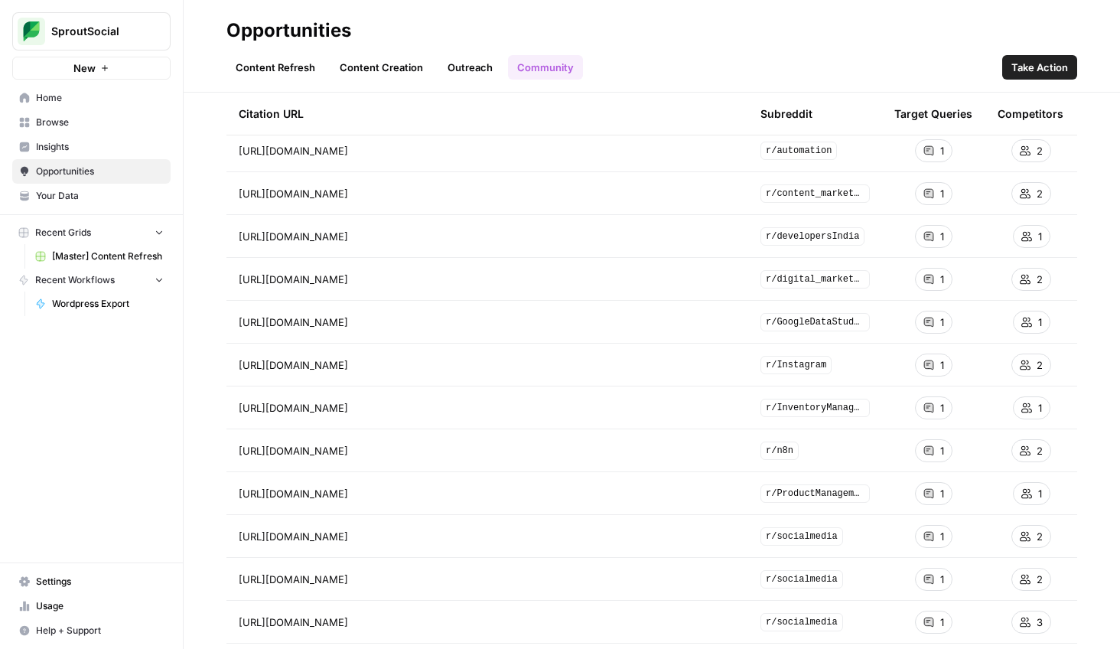
scroll to position [47, 0]
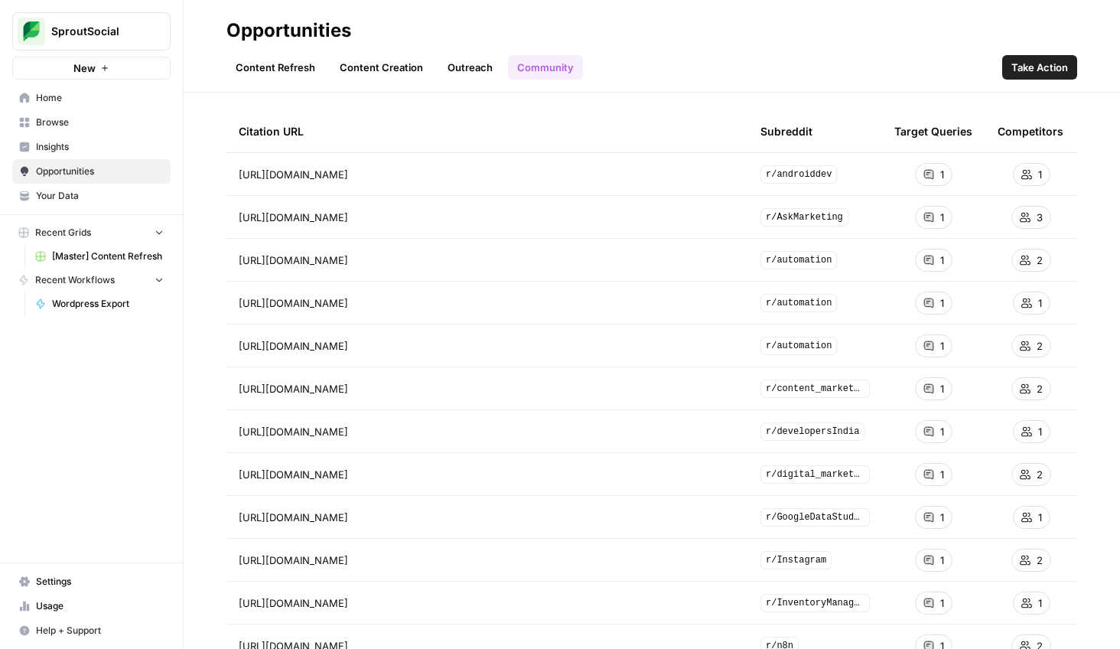
click at [424, 67] on link "Content Creation" at bounding box center [382, 67] width 102 height 24
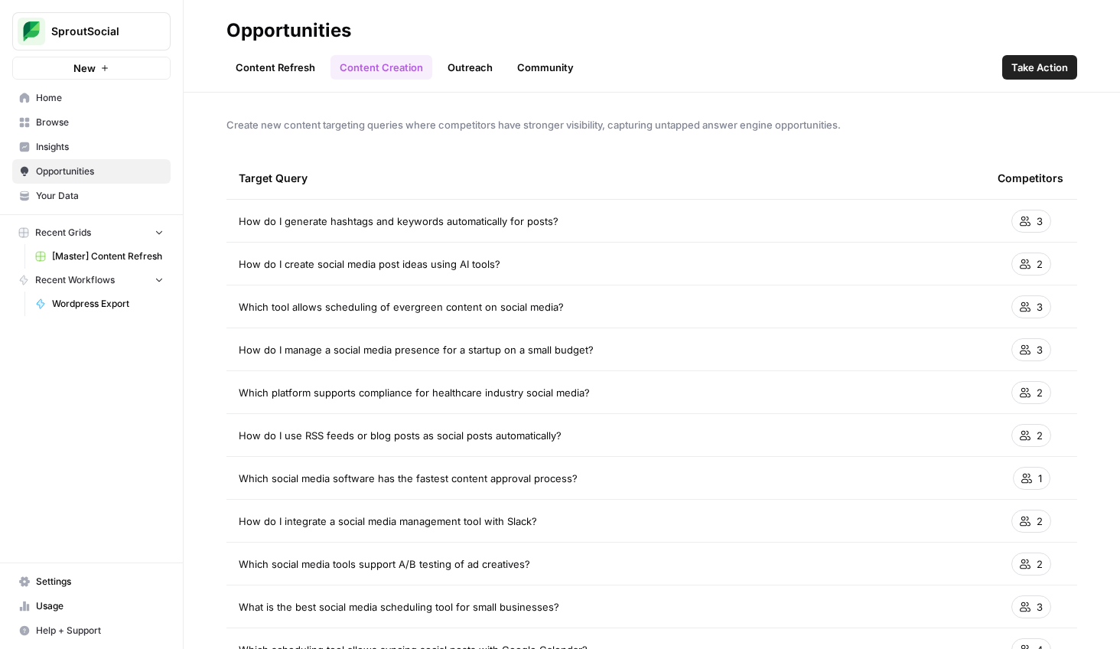
click at [457, 66] on link "Outreach" at bounding box center [470, 67] width 64 height 24
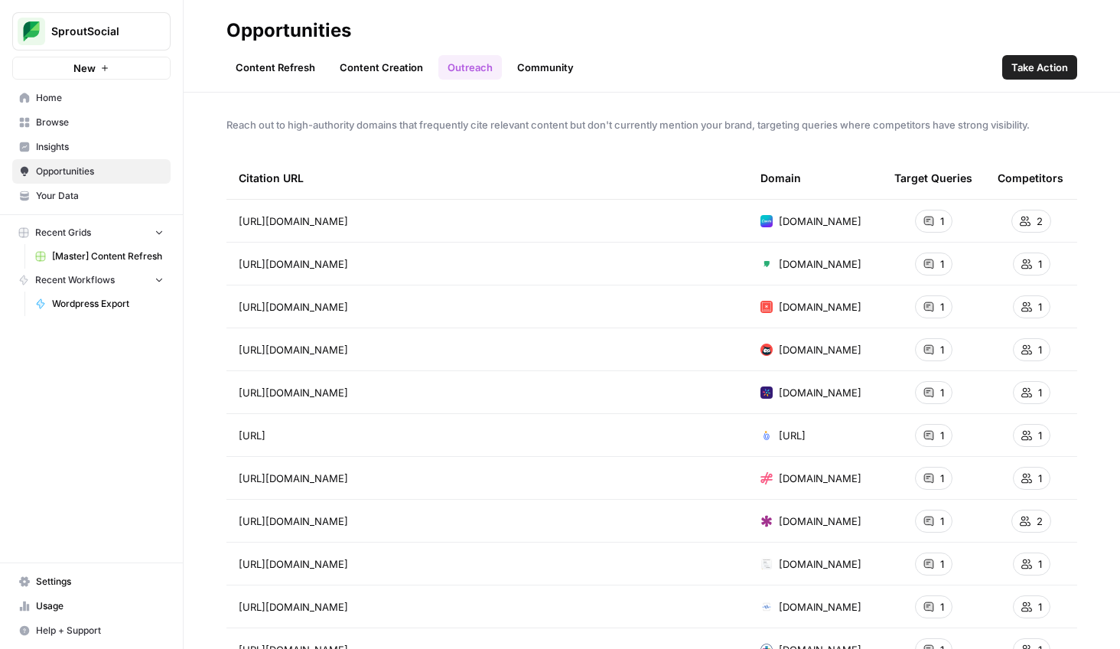
click at [567, 70] on link "Community" at bounding box center [545, 67] width 75 height 24
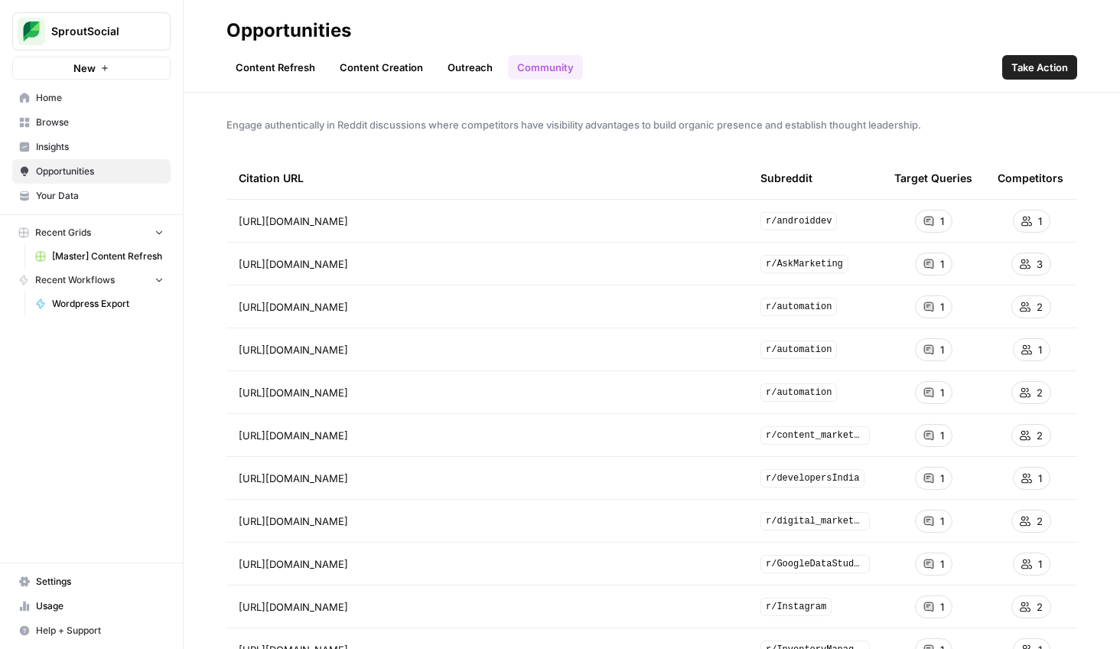
click at [1031, 74] on span "Take Action" at bounding box center [1039, 67] width 57 height 15
click at [477, 73] on link "Outreach" at bounding box center [470, 67] width 64 height 24
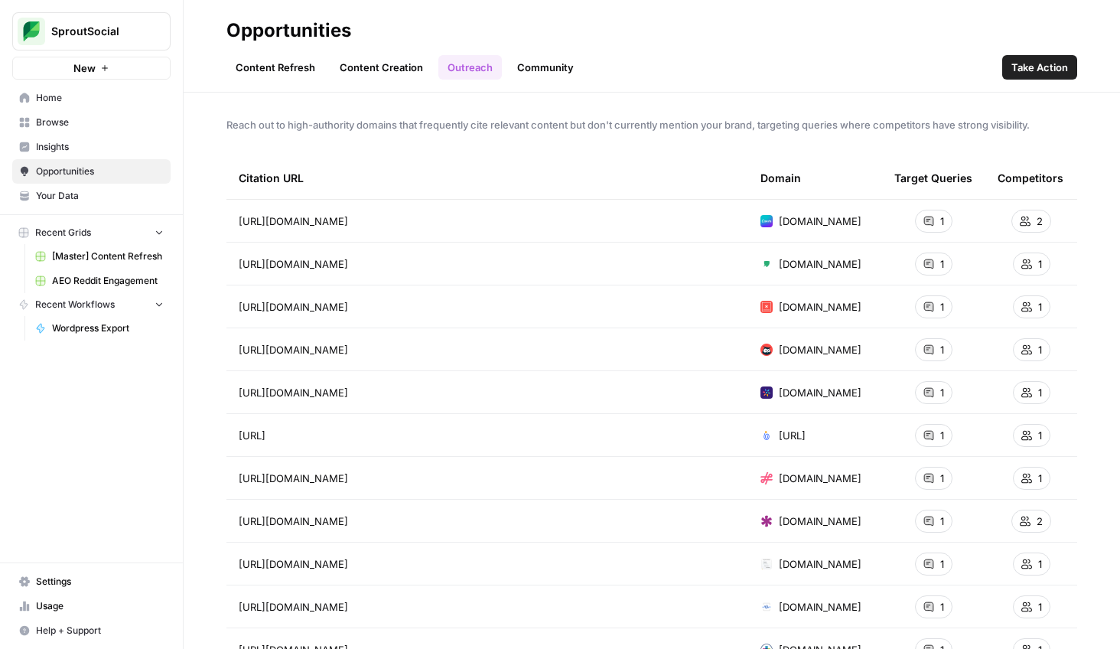
click at [403, 67] on link "Content Creation" at bounding box center [382, 67] width 102 height 24
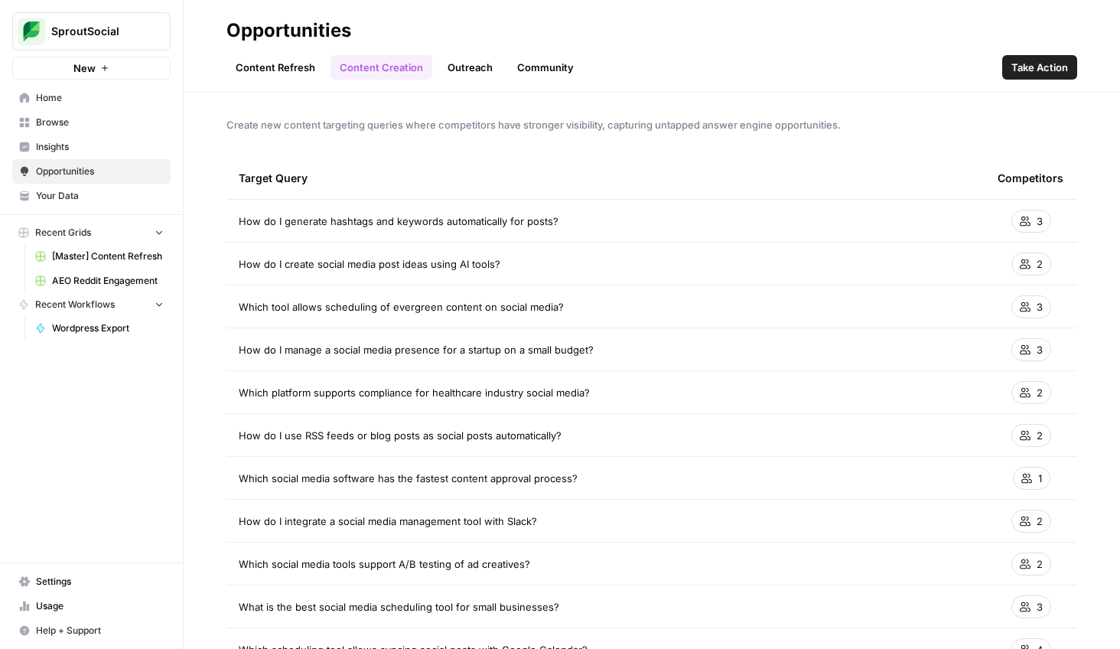
click at [314, 58] on link "Content Refresh" at bounding box center [275, 67] width 98 height 24
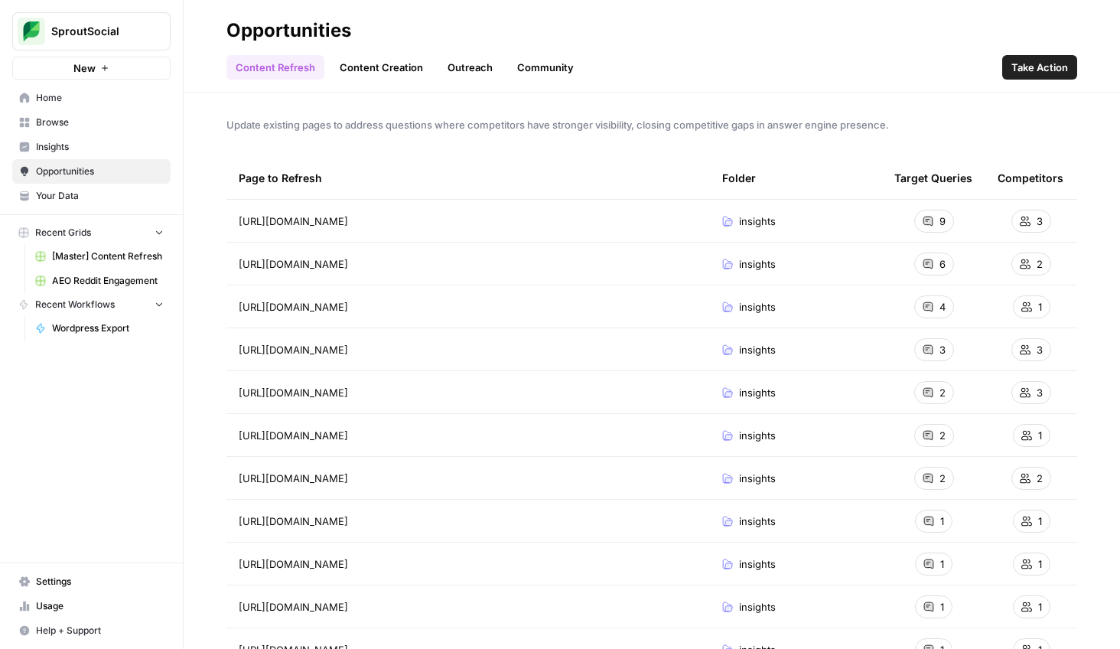
click at [91, 155] on link "Insights" at bounding box center [91, 147] width 158 height 24
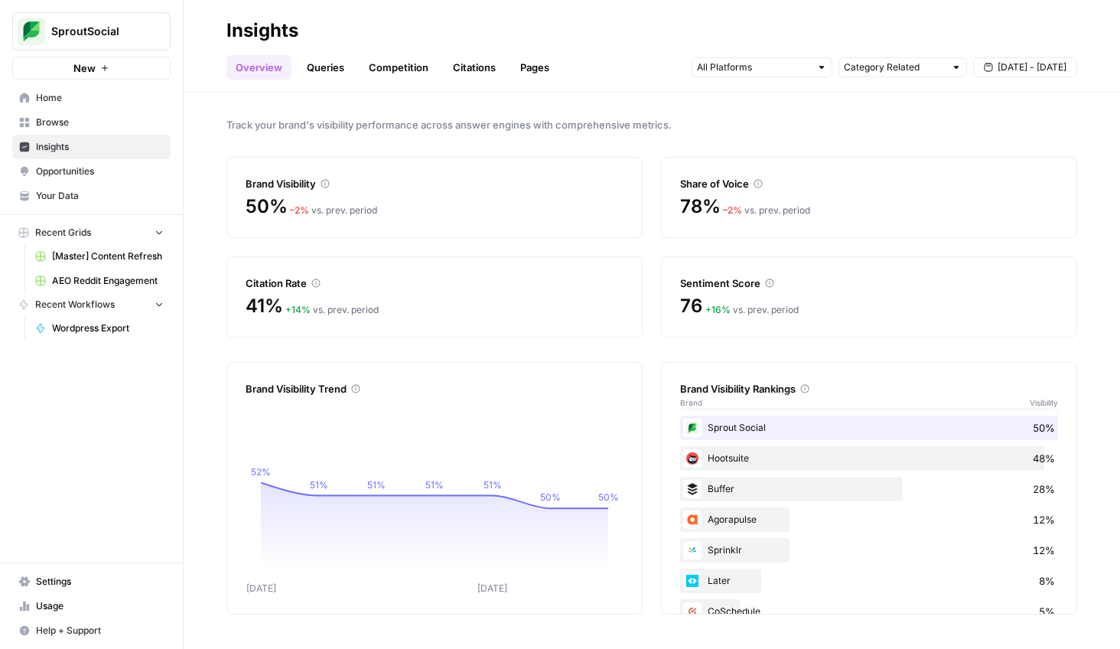
click at [333, 283] on div "Citation Rate" at bounding box center [435, 282] width 378 height 15
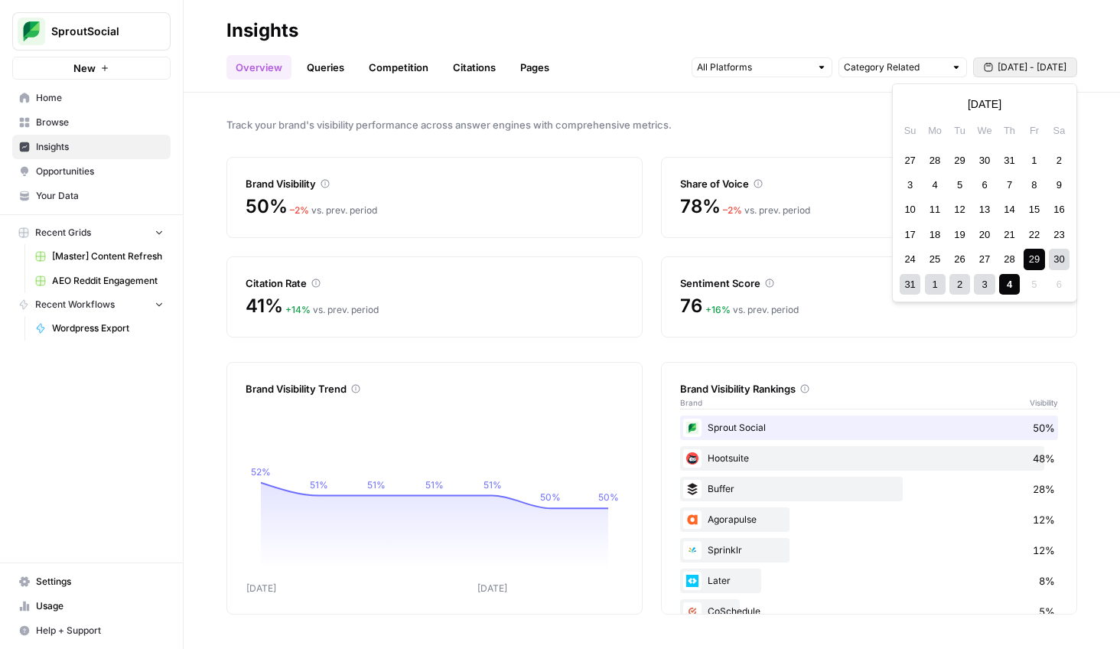
click at [1021, 73] on button "[DATE] - [DATE]" at bounding box center [1025, 67] width 104 height 20
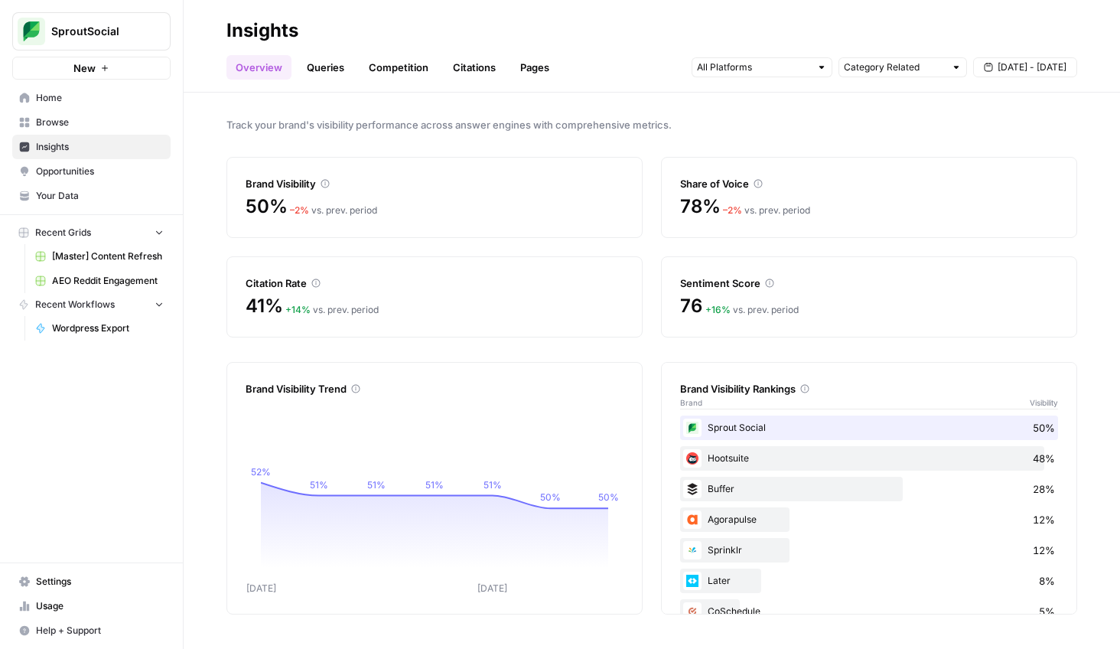
click at [1023, 45] on div "Overview Queries Competition Citations Pages Category Related [DATE] - [DATE]" at bounding box center [651, 61] width 851 height 37
click at [953, 69] on div at bounding box center [956, 67] width 11 height 11
type input "Category Related"
click at [966, 31] on h2 "Insights" at bounding box center [651, 30] width 851 height 24
click at [813, 66] on div at bounding box center [762, 67] width 141 height 20
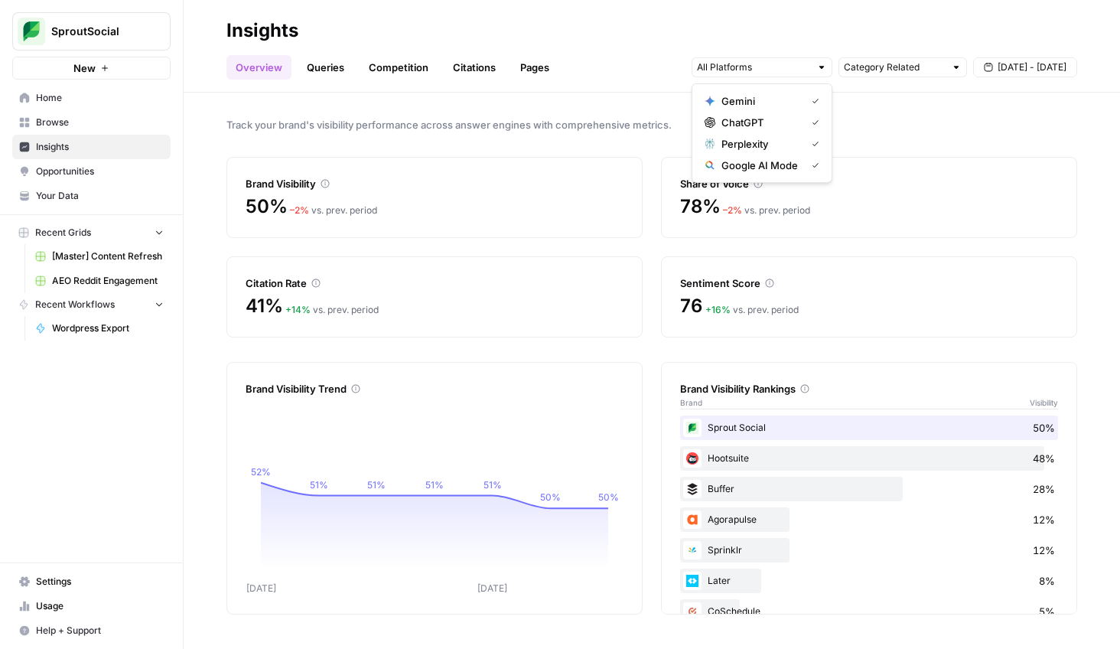
click at [816, 31] on h2 "Insights" at bounding box center [651, 30] width 851 height 24
click at [323, 69] on link "Queries" at bounding box center [326, 67] width 56 height 24
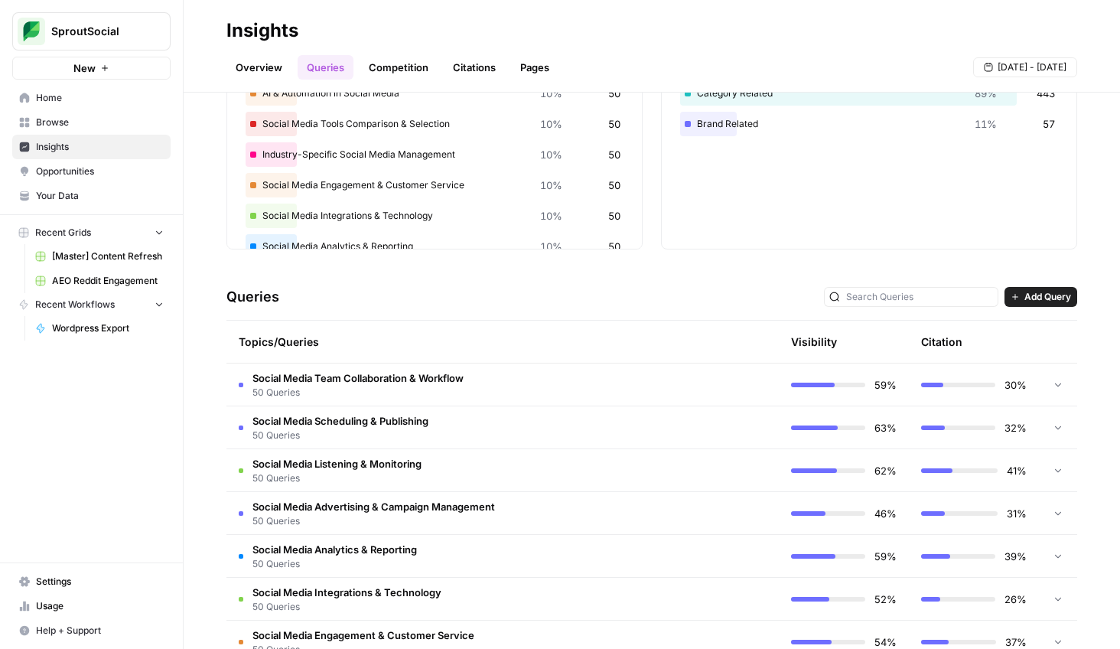
scroll to position [131, 0]
click at [1055, 381] on td at bounding box center [1058, 383] width 38 height 42
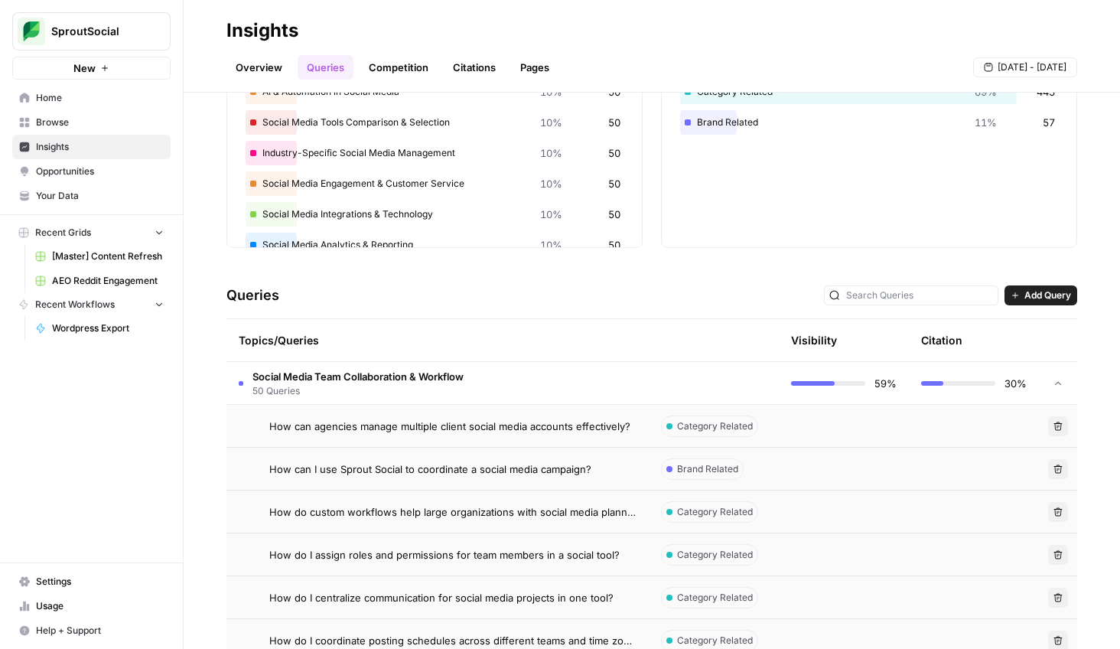
click at [1055, 381] on td at bounding box center [1058, 383] width 38 height 42
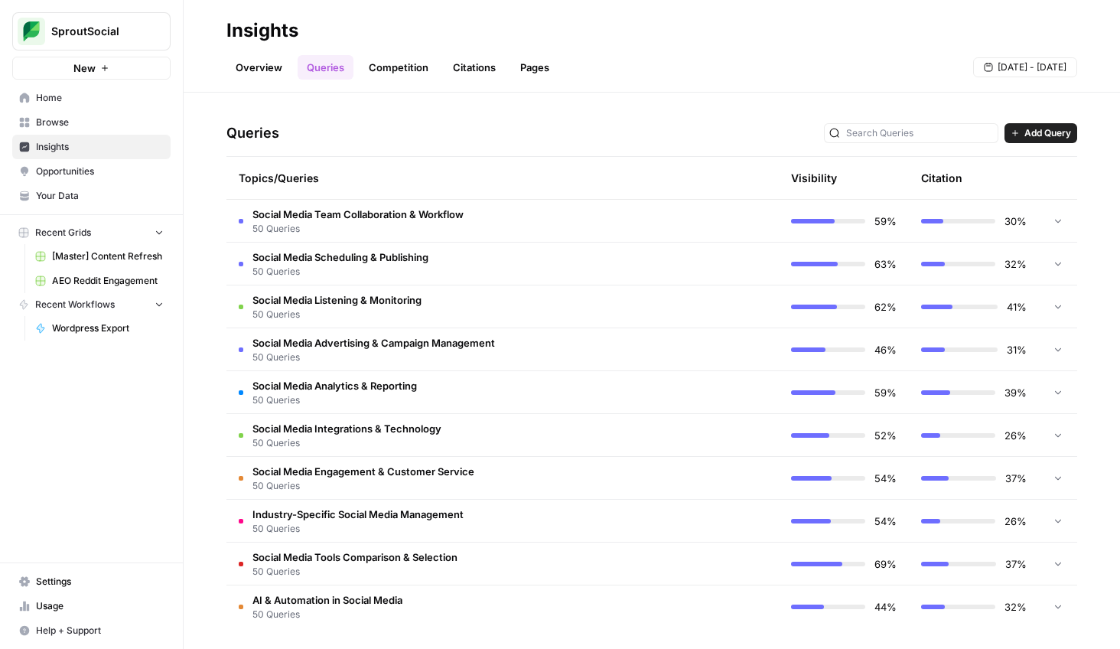
scroll to position [297, 0]
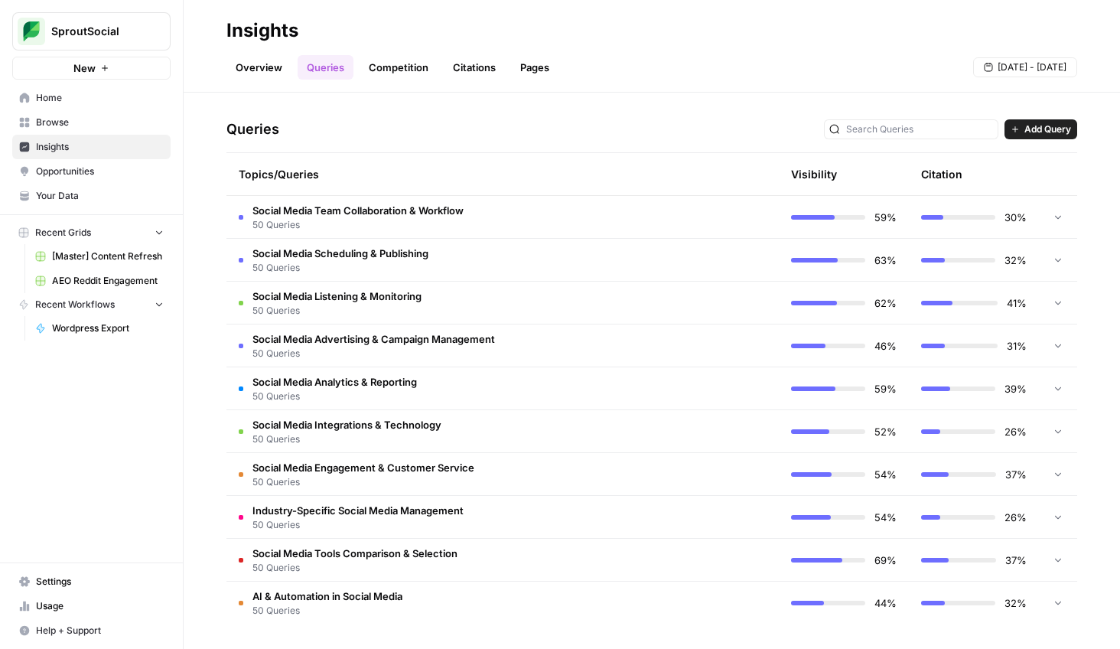
click at [383, 67] on link "Competition" at bounding box center [399, 67] width 78 height 24
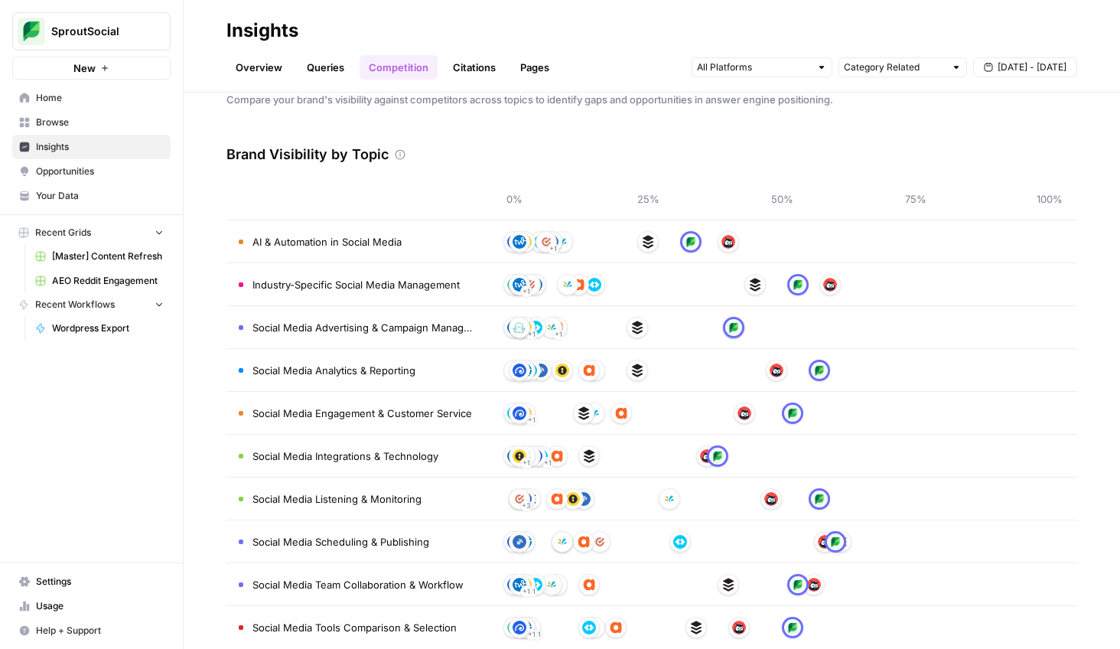
scroll to position [50, 0]
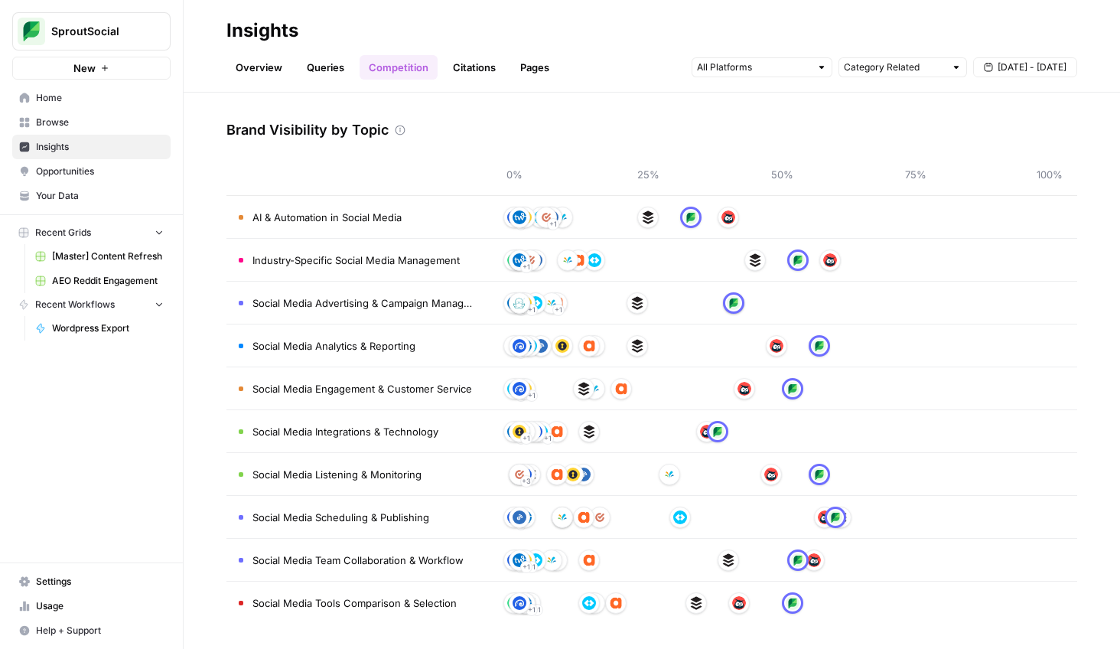
click at [476, 66] on link "Citations" at bounding box center [474, 67] width 61 height 24
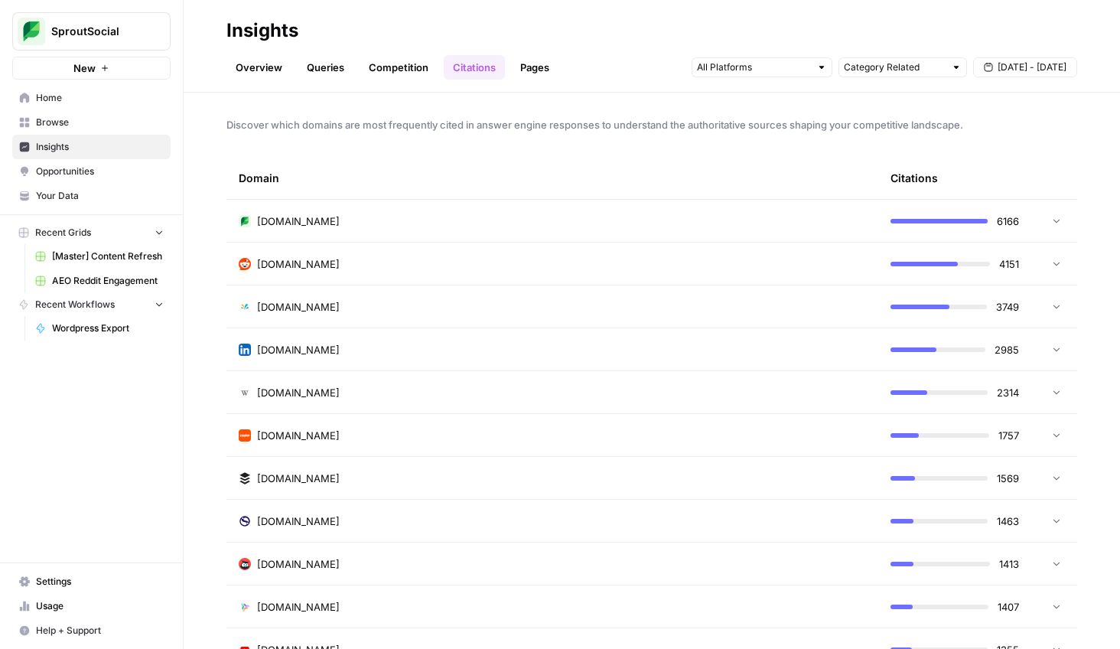
click at [1042, 226] on td at bounding box center [1054, 221] width 46 height 42
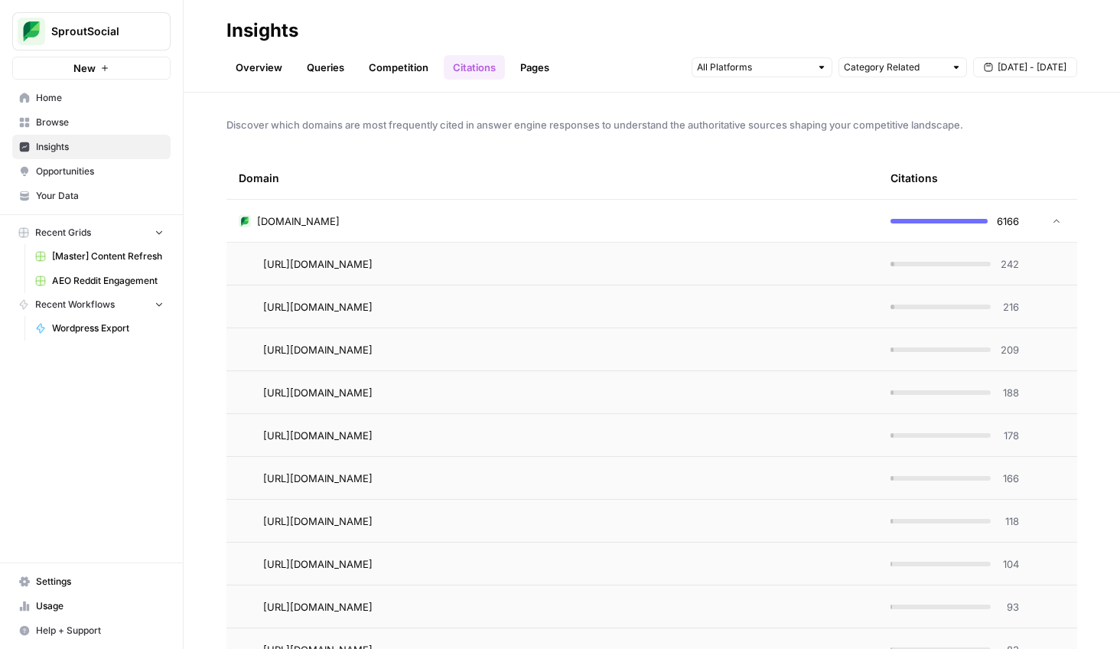
click at [1051, 226] on icon at bounding box center [1056, 221] width 11 height 11
